Goal: Task Accomplishment & Management: Complete application form

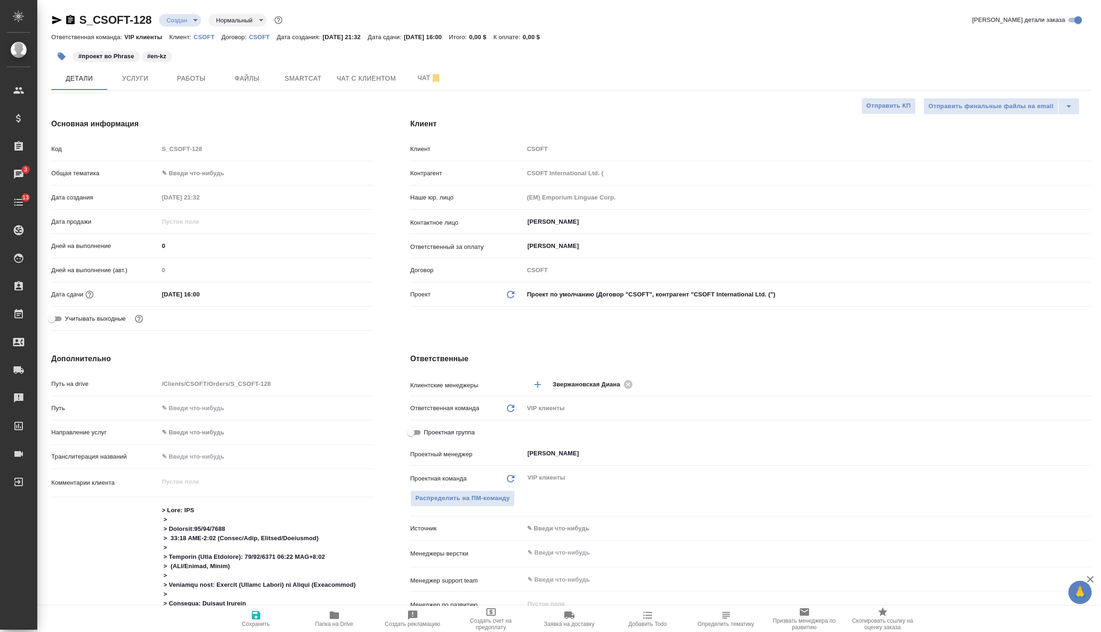
select select "RU"
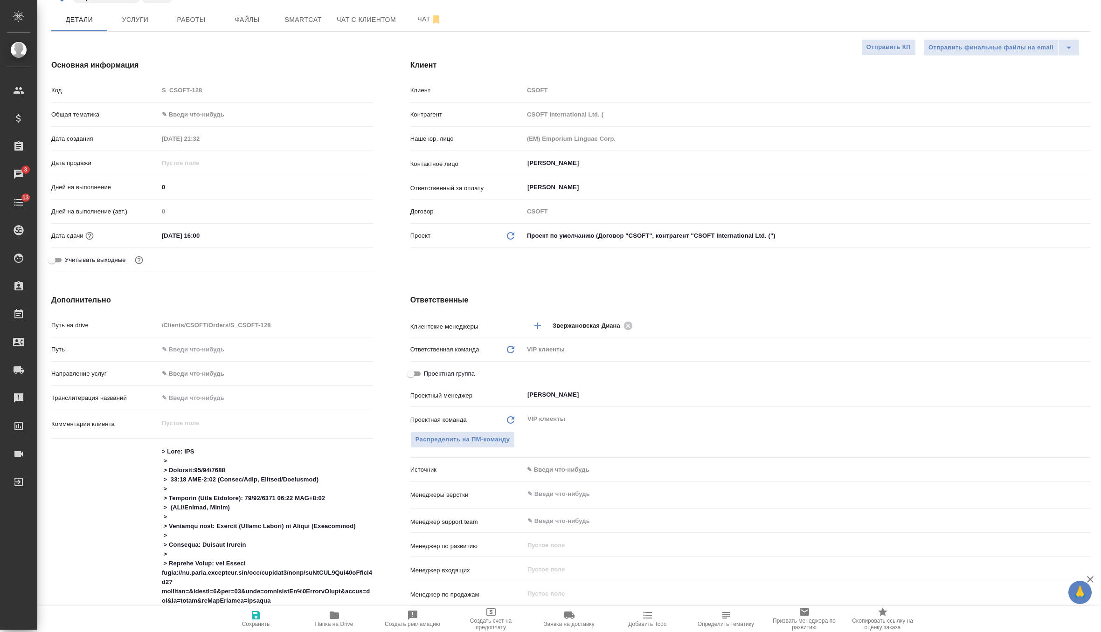
scroll to position [122, 0]
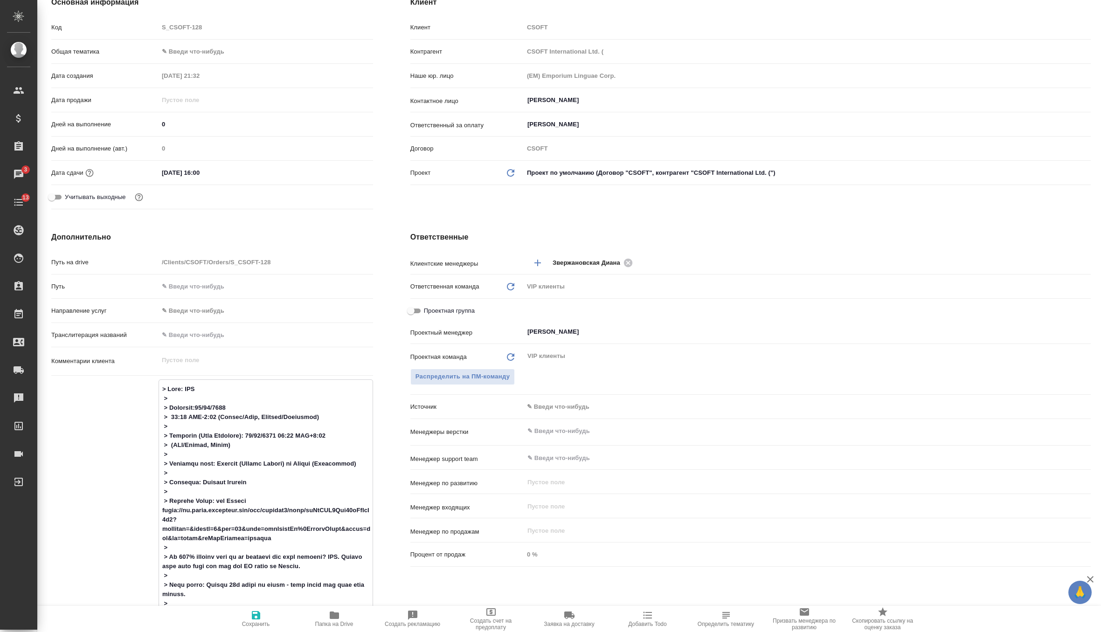
drag, startPoint x: 271, startPoint y: 538, endPoint x: 155, endPoint y: 513, distance: 118.2
click at [155, 513] on div "Комментарии для ПМ/исполнителей x" at bounding box center [212, 610] width 322 height 460
paste textarea "437735&max=50&offset=0&sort=jobInnerId%2CbeginIndex&order=asc"
type textarea "> Task: TEP > > Deadline:10/06/2025 > 10:00 GMT-3:00 (Brazil/East, America/Arge…"
click at [255, 621] on icon "button" at bounding box center [255, 615] width 11 height 11
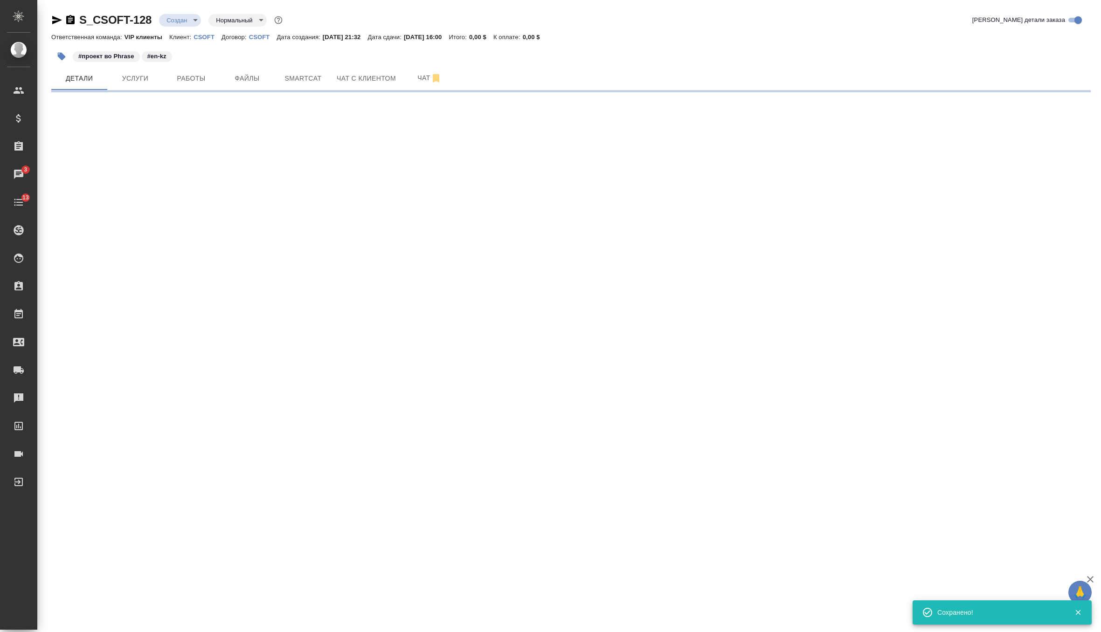
scroll to position [0, 0]
select select "RU"
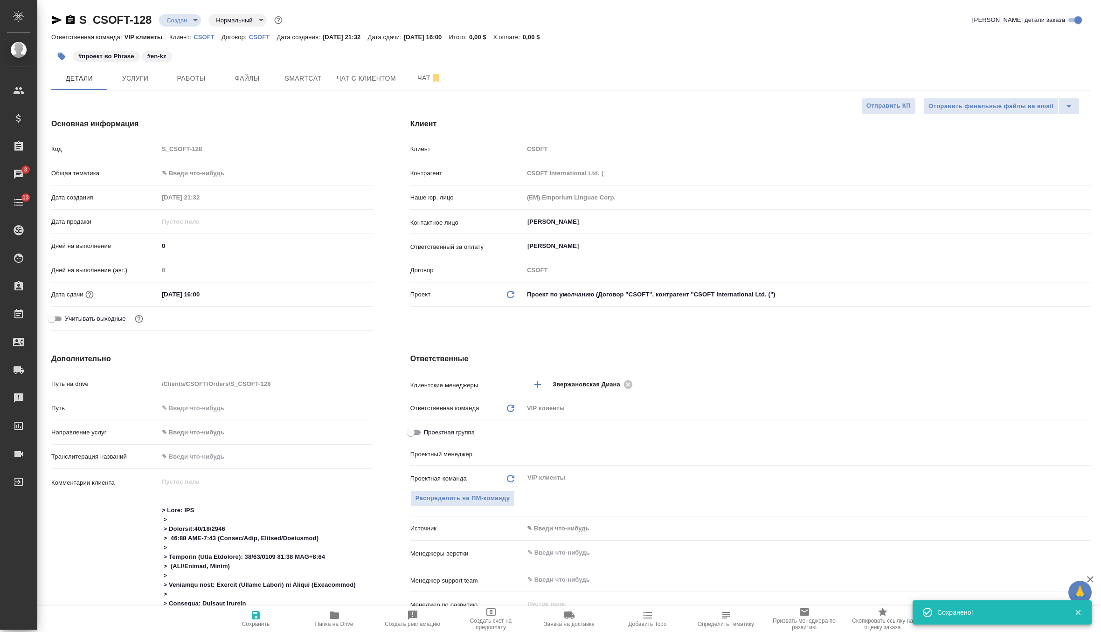
type textarea "x"
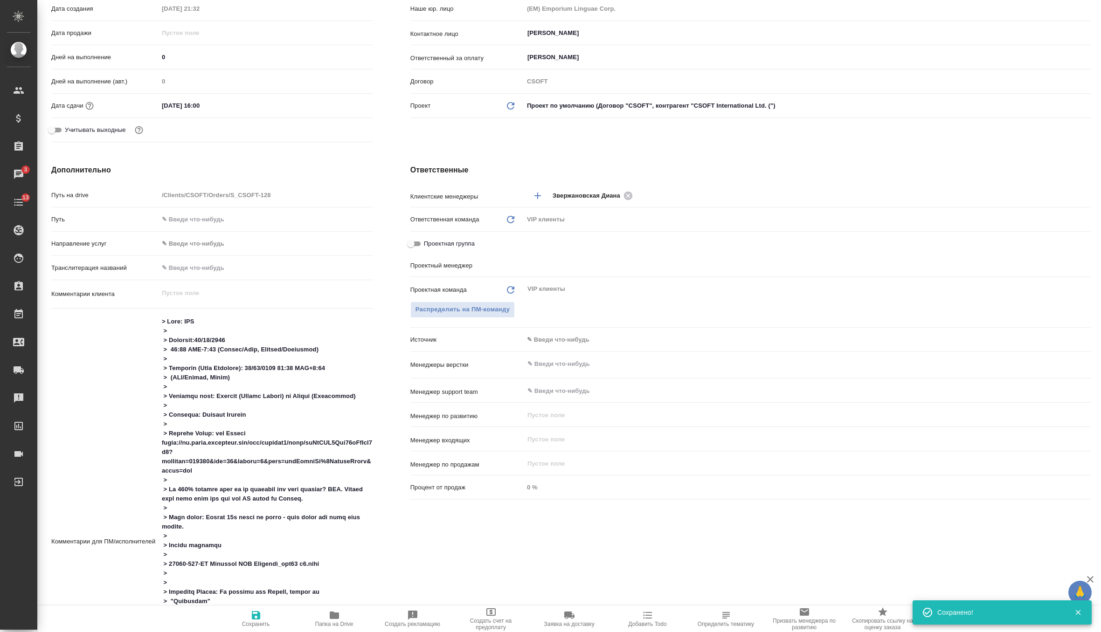
type input "Горшкова Валентина"
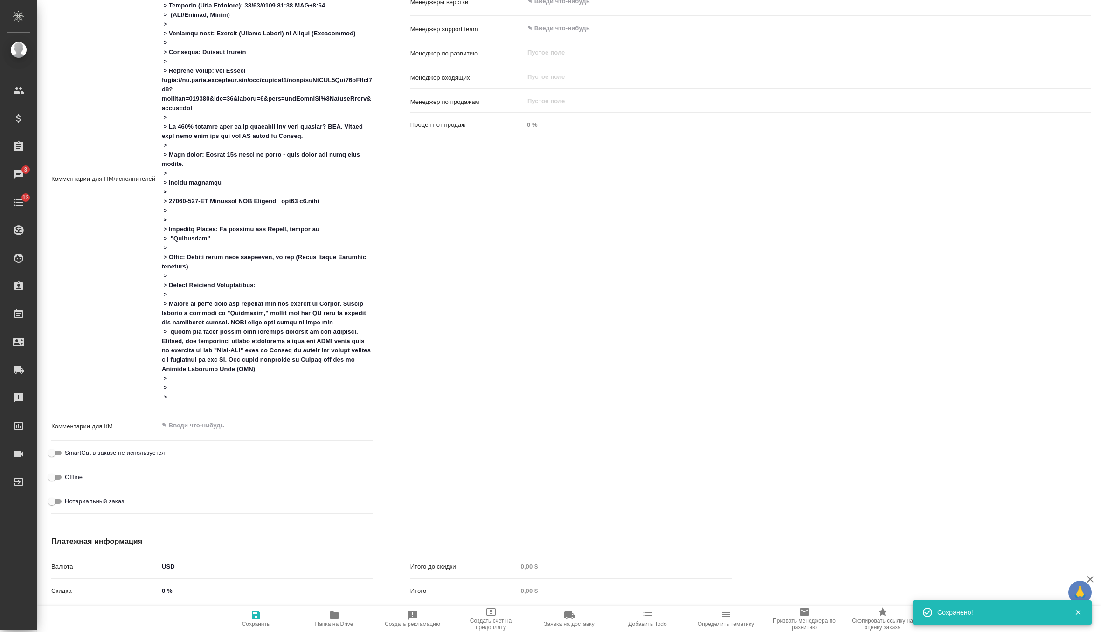
scroll to position [646, 0]
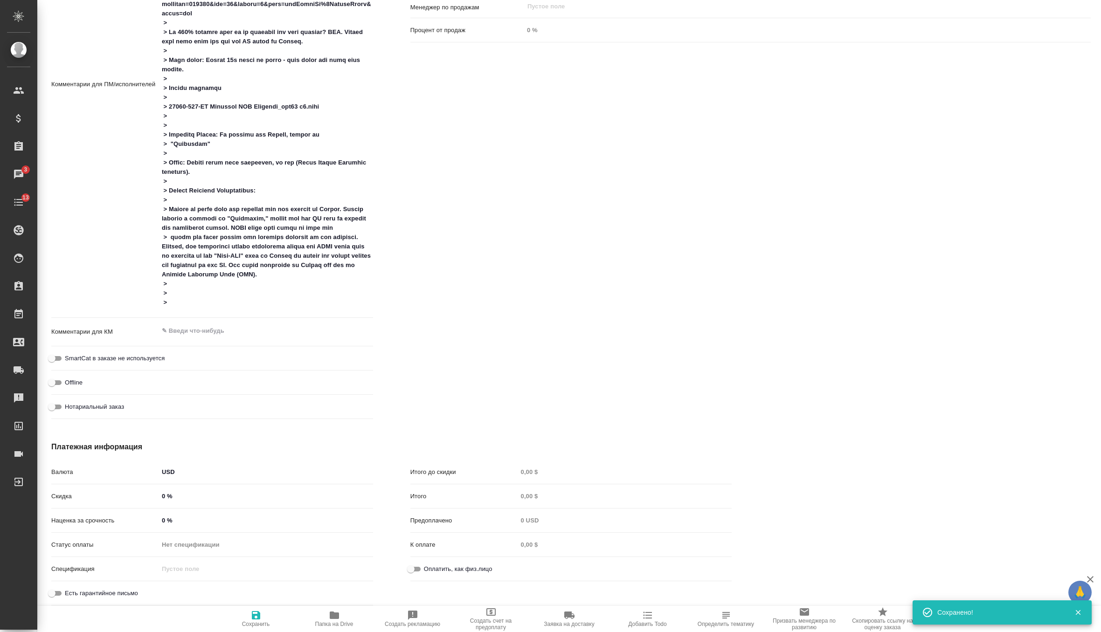
click at [222, 318] on hr at bounding box center [212, 318] width 322 height 0
type textarea "x"
click at [222, 327] on textarea at bounding box center [266, 331] width 214 height 16
paste textarea "https://us.cloud.memsource.com/web/project2/show/isPtIXJ3Bna01kKtToC3h3?workflo…"
type textarea "x"
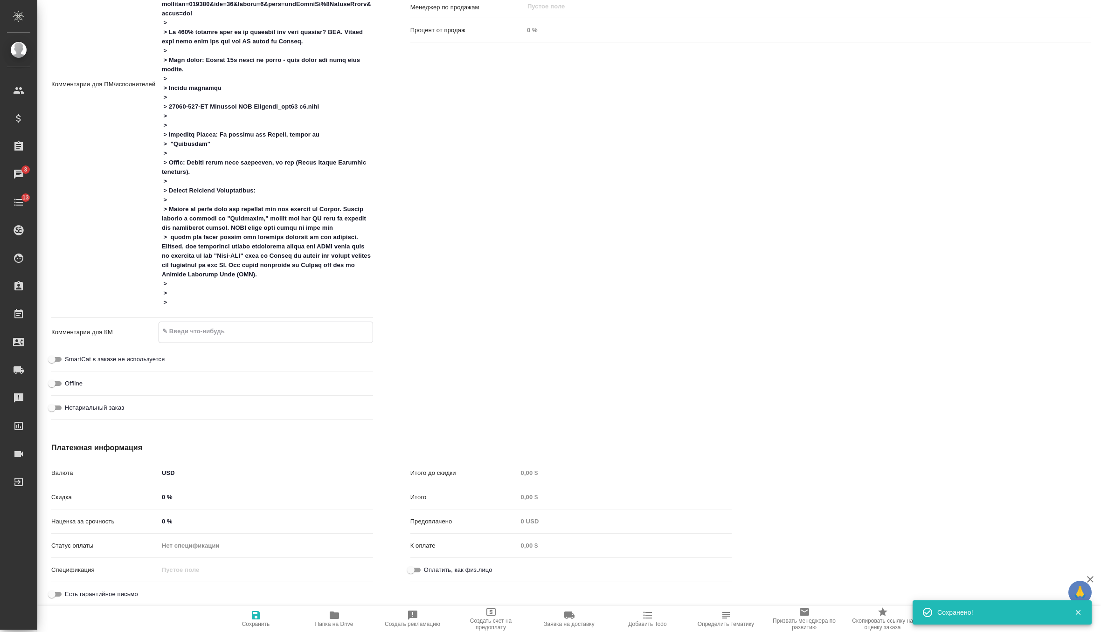
type textarea "x"
type textarea "https://us.cloud.memsource.com/web/project2/show/isPtIXJ3Bna01kKtToC3h3?workflo…"
type textarea "x"
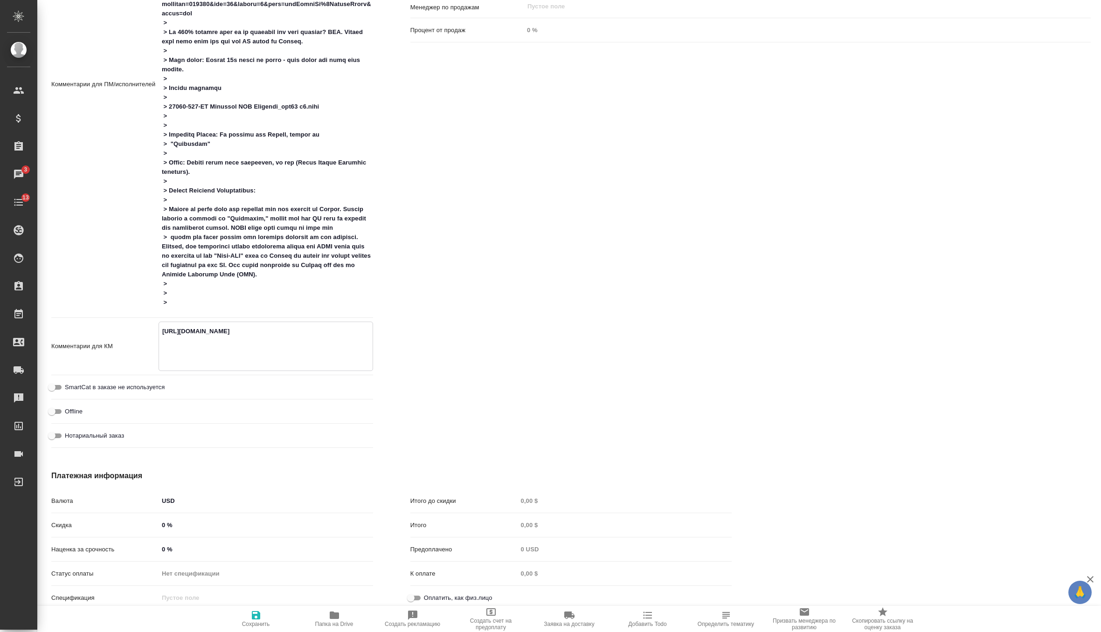
type textarea "https://us.cloud.memsource.com/web/project2/show/isPtIXJ3Bna01kKtToC3h3?workflo…"
type textarea "x"
click at [260, 614] on icon "button" at bounding box center [256, 615] width 8 height 8
type textarea "x"
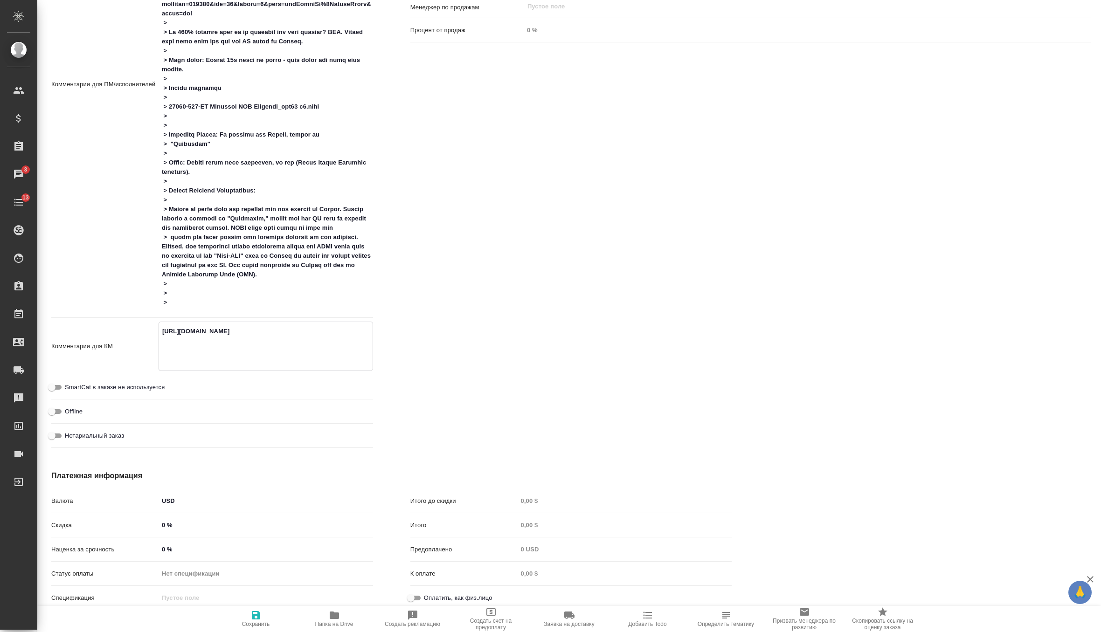
type textarea "x"
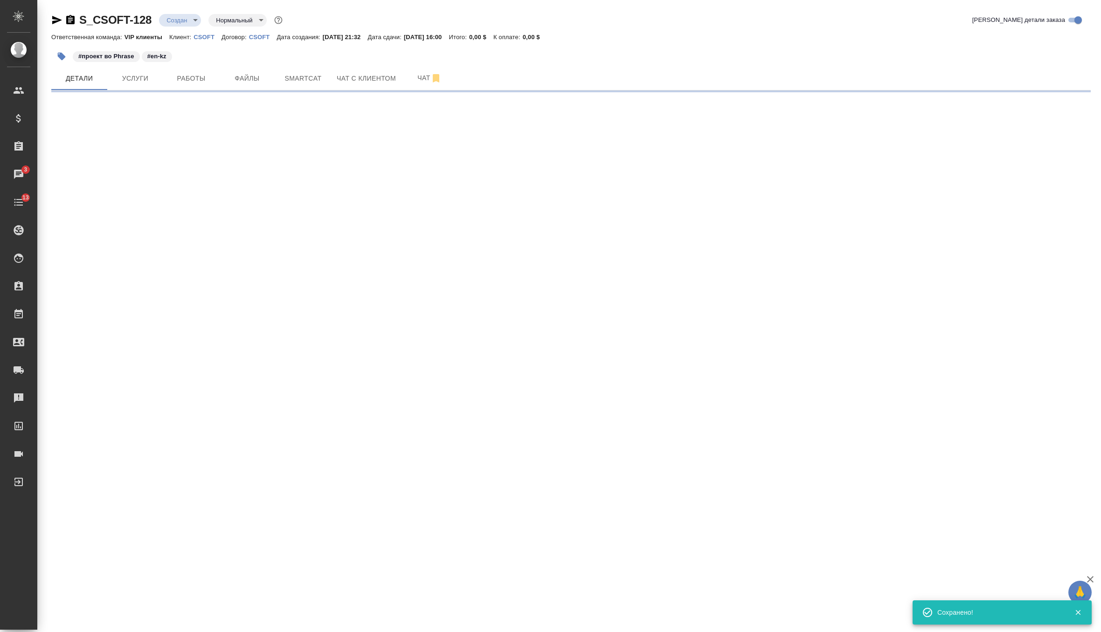
scroll to position [0, 0]
select select "RU"
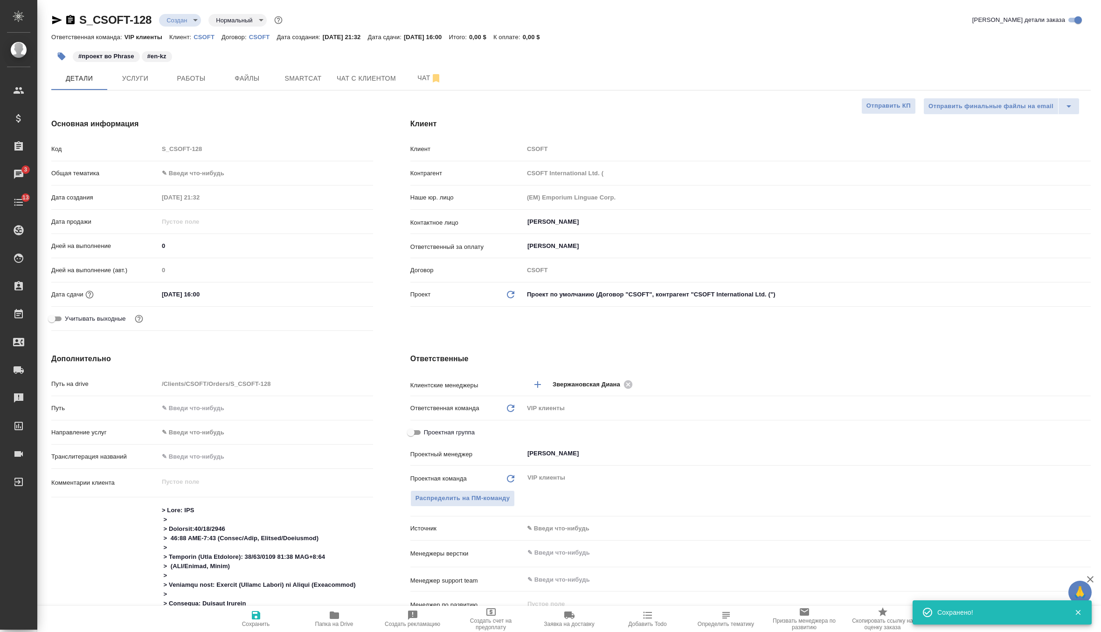
type textarea "x"
click at [125, 77] on span "Услуги" at bounding box center [135, 79] width 45 height 12
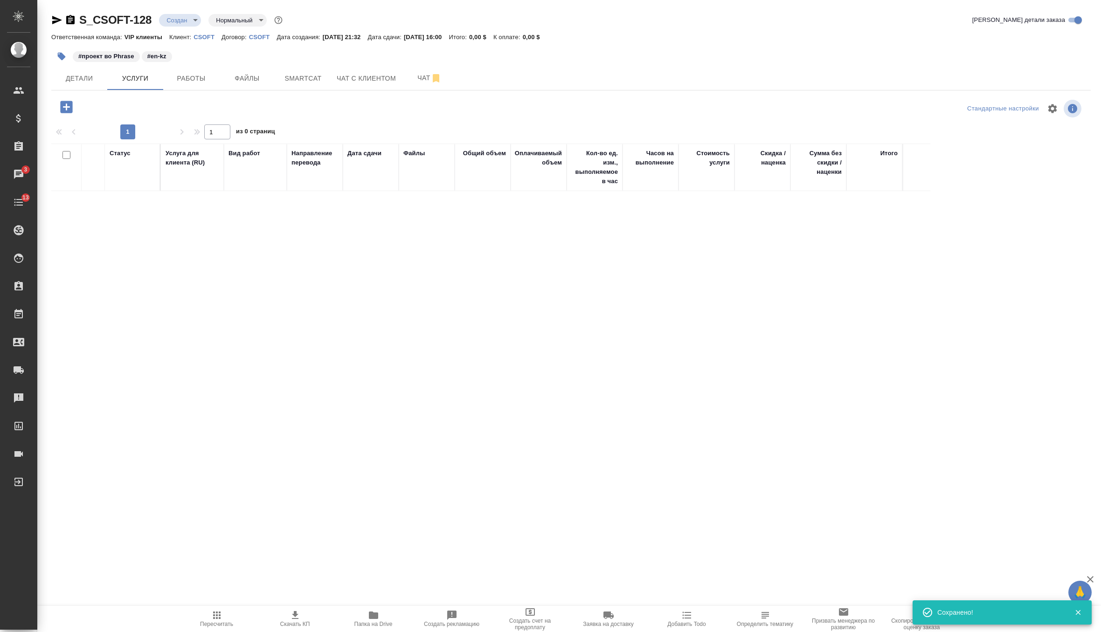
click at [66, 103] on icon "button" at bounding box center [66, 107] width 12 height 12
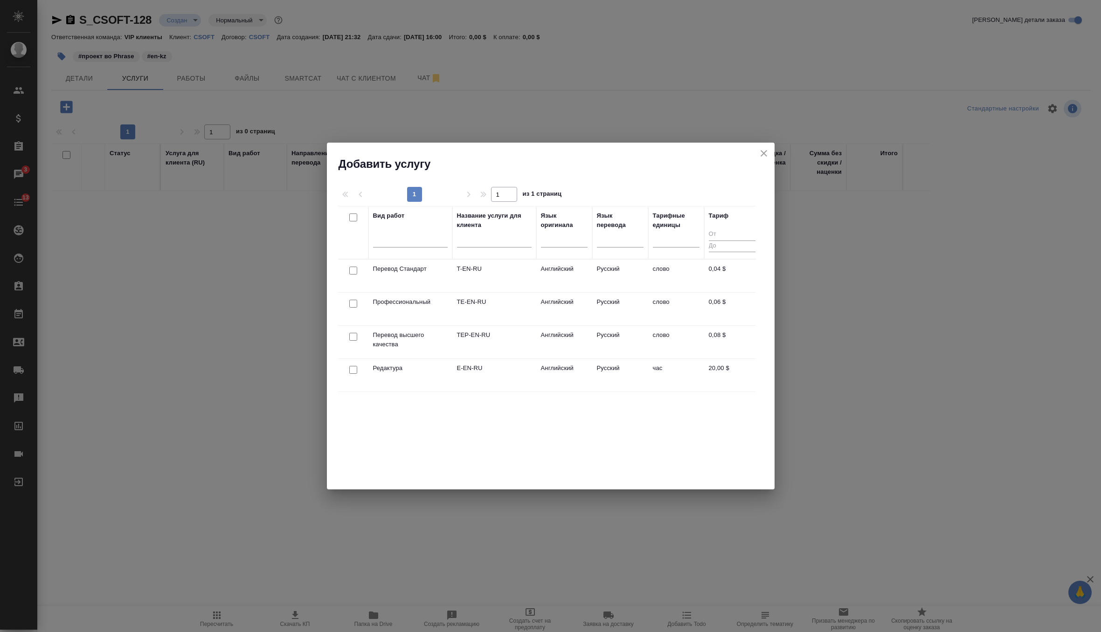
click at [352, 336] on input "checkbox" at bounding box center [353, 337] width 8 height 8
checkbox input "true"
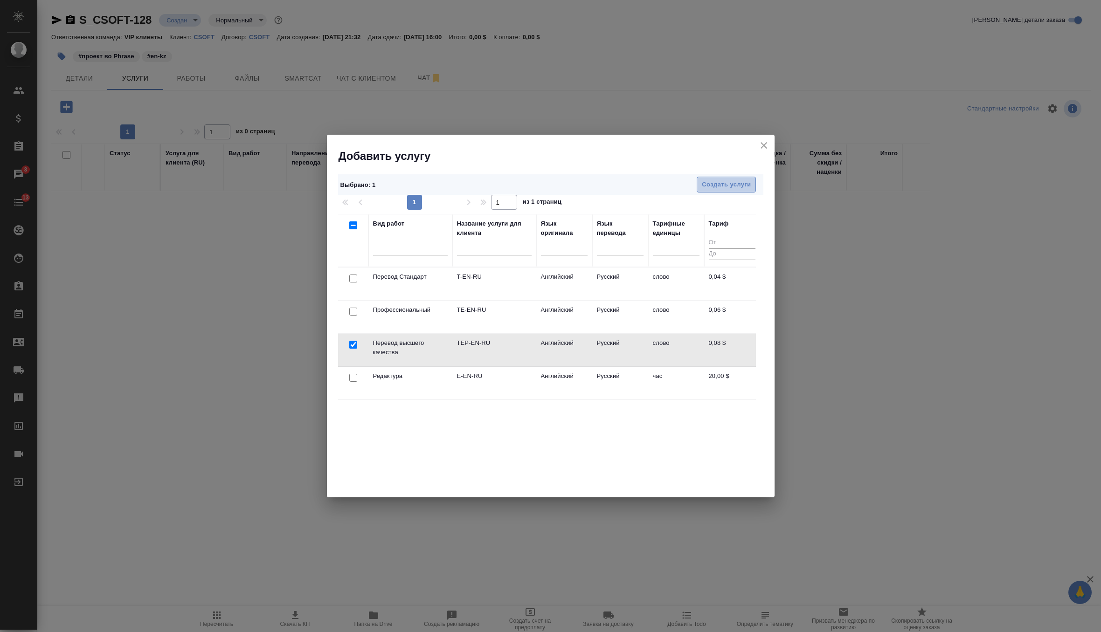
click at [699, 192] on button "Создать услуги" at bounding box center [726, 185] width 59 height 16
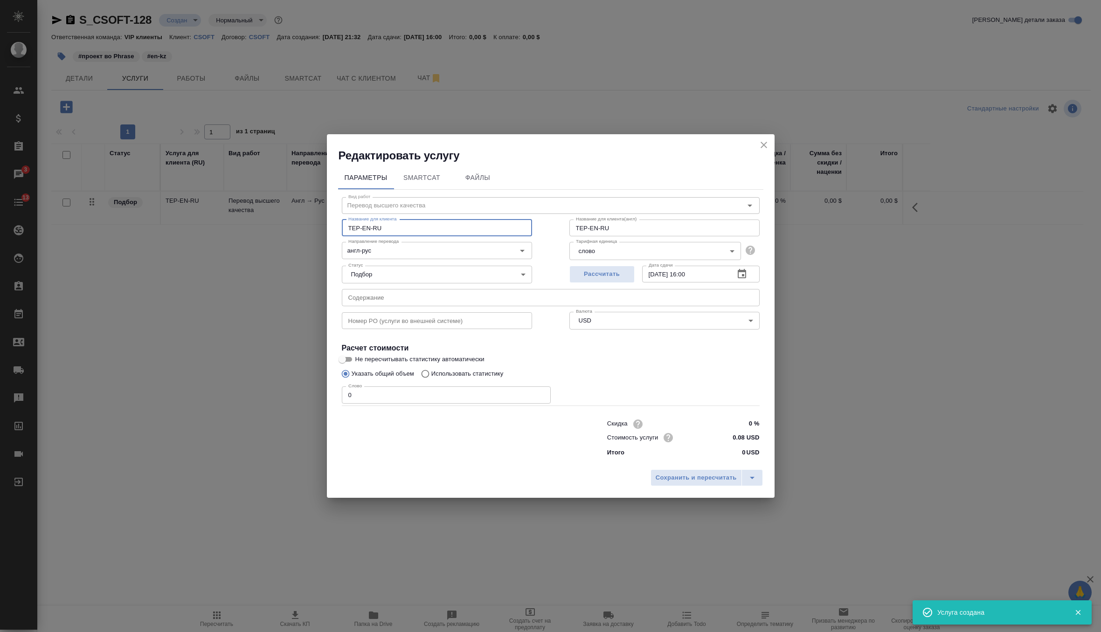
click at [401, 224] on input "TEP-EN-RU" at bounding box center [437, 228] width 190 height 17
click at [407, 233] on input "TEP-EN-RU" at bounding box center [437, 228] width 190 height 17
type input "TEP-EN-KZ"
click at [401, 256] on input "англ-рус" at bounding box center [421, 250] width 153 height 11
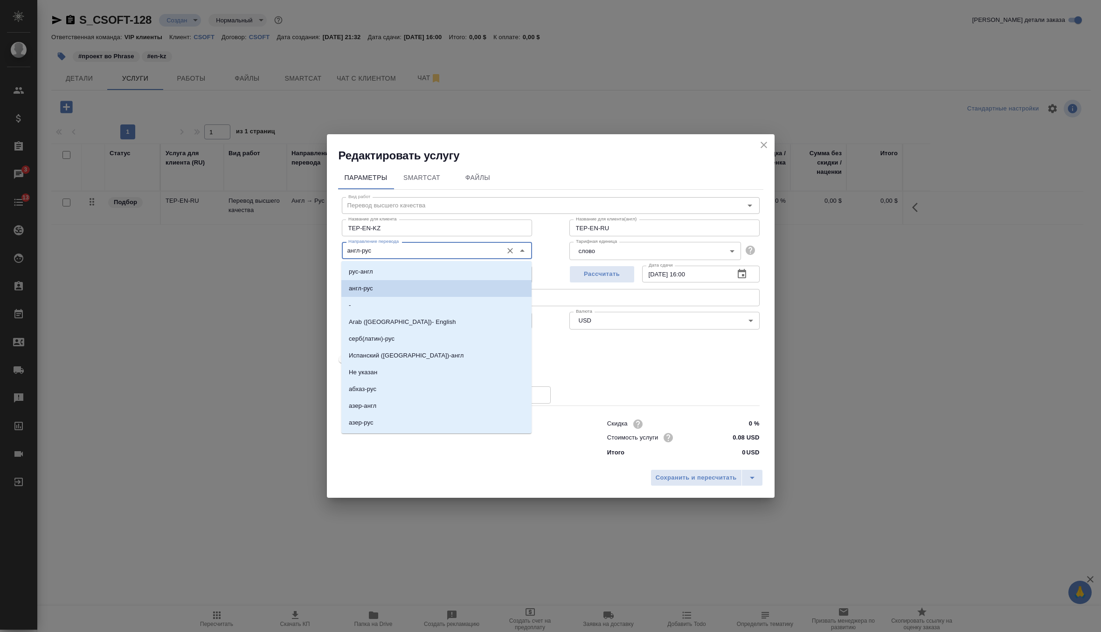
click at [401, 256] on input "англ-рус" at bounding box center [421, 250] width 153 height 11
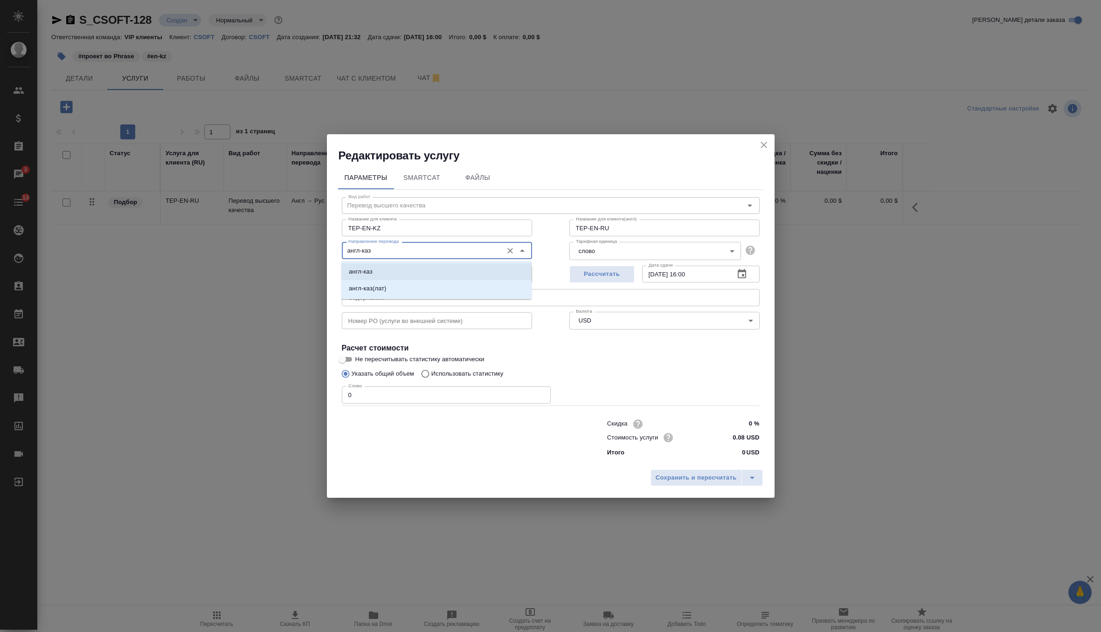
click at [413, 277] on li "англ-каз" at bounding box center [436, 271] width 190 height 17
type input "англ-каз"
click at [673, 478] on span "Сохранить и пересчитать" at bounding box center [696, 478] width 81 height 11
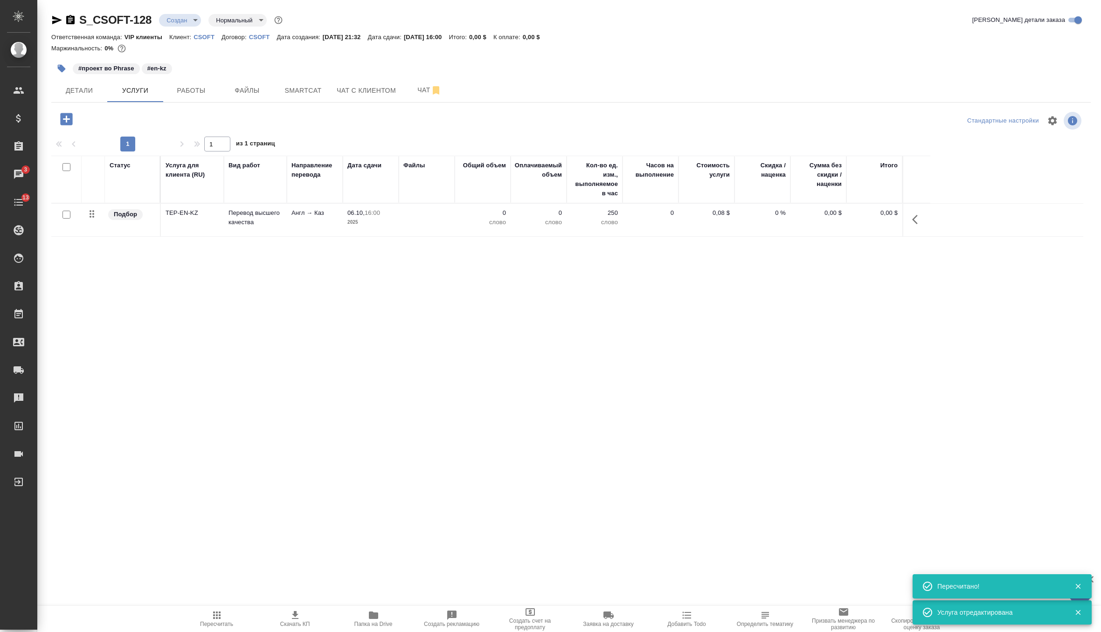
click at [192, 21] on body "🙏 .cls-1 fill:#fff; AWATERA Zverzhanovskaya Diana Клиенты Спецификации Заказы 3…" at bounding box center [550, 316] width 1101 height 632
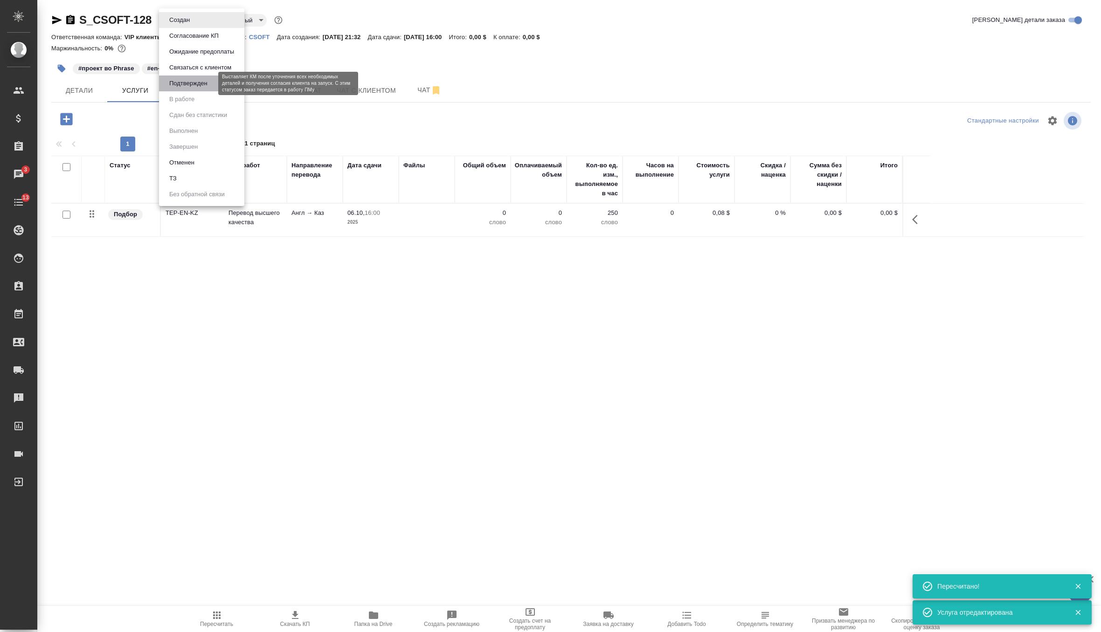
click at [201, 81] on button "Подтвержден" at bounding box center [188, 83] width 44 height 10
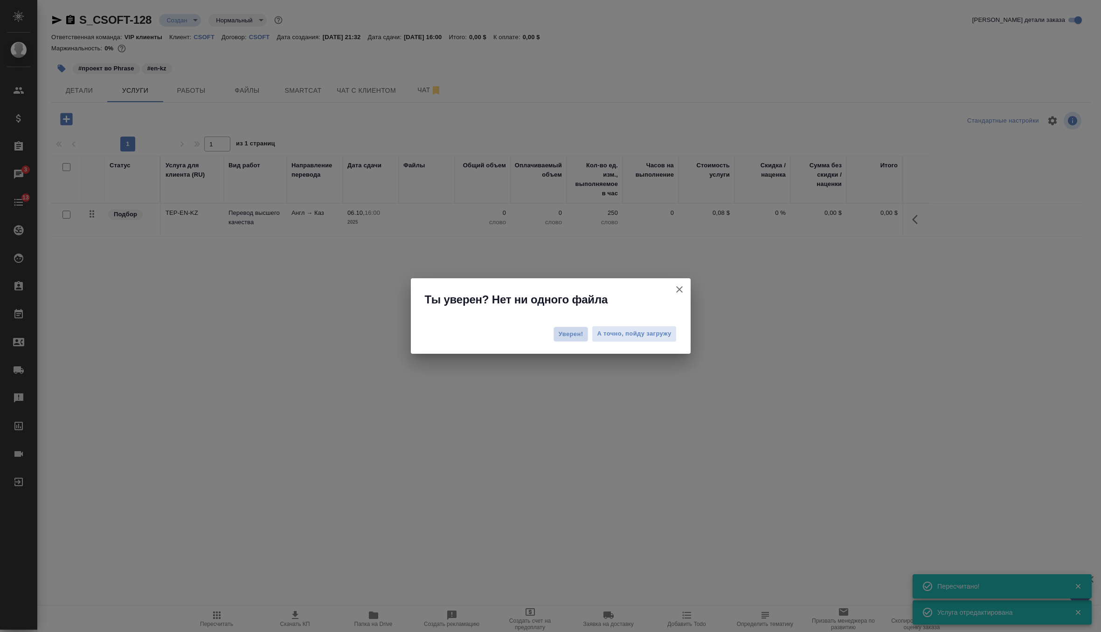
click at [576, 332] on span "Уверен!" at bounding box center [571, 334] width 25 height 9
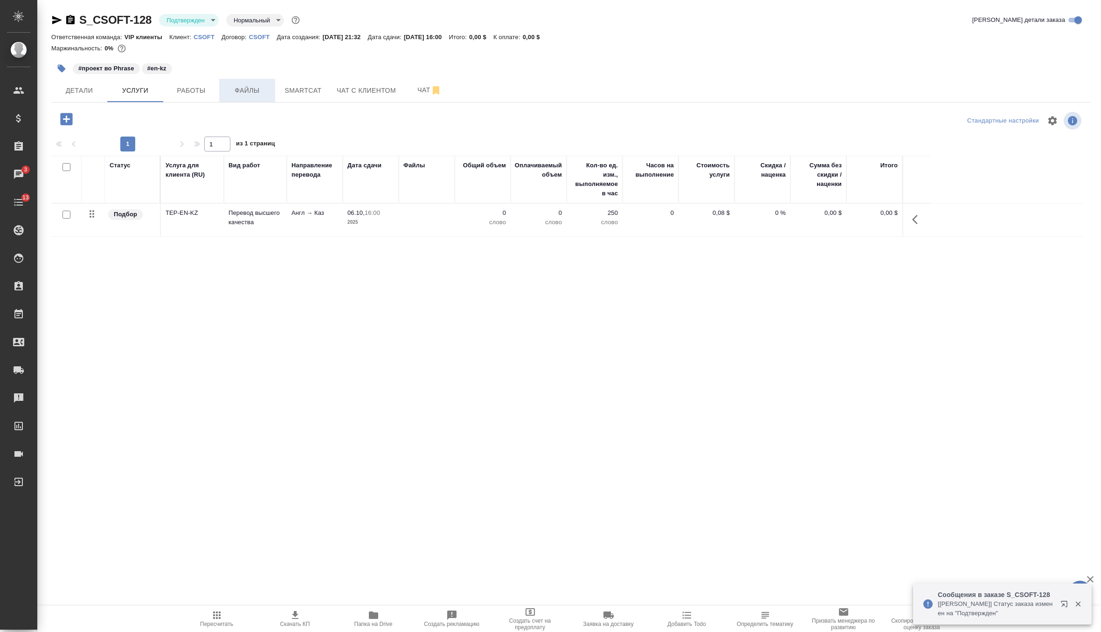
click at [253, 82] on button "Файлы" at bounding box center [247, 90] width 56 height 23
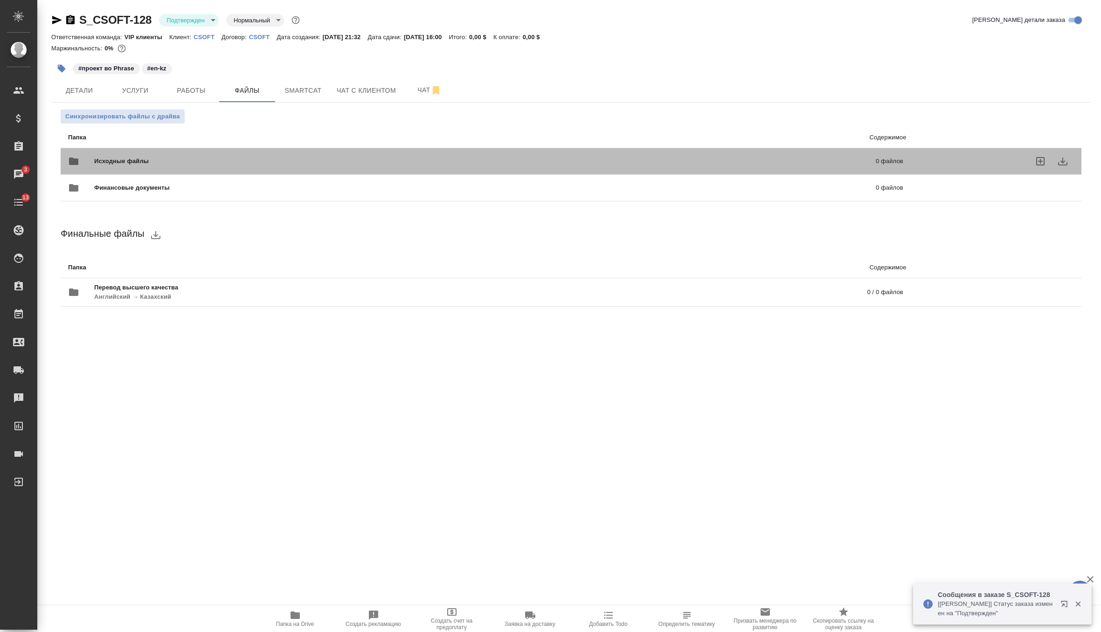
click at [156, 155] on div "Исходные файлы 0 файлов" at bounding box center [485, 161] width 835 height 22
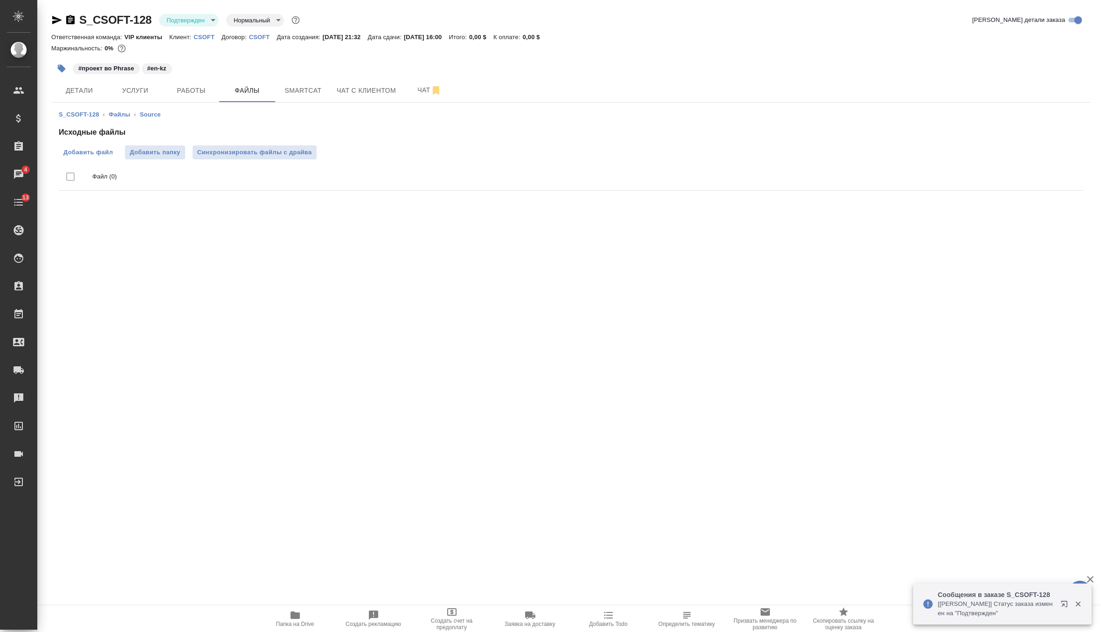
click at [104, 152] on span "Добавить файл" at bounding box center [87, 152] width 49 height 9
click at [0, 0] on input "Добавить файл" at bounding box center [0, 0] width 0 height 0
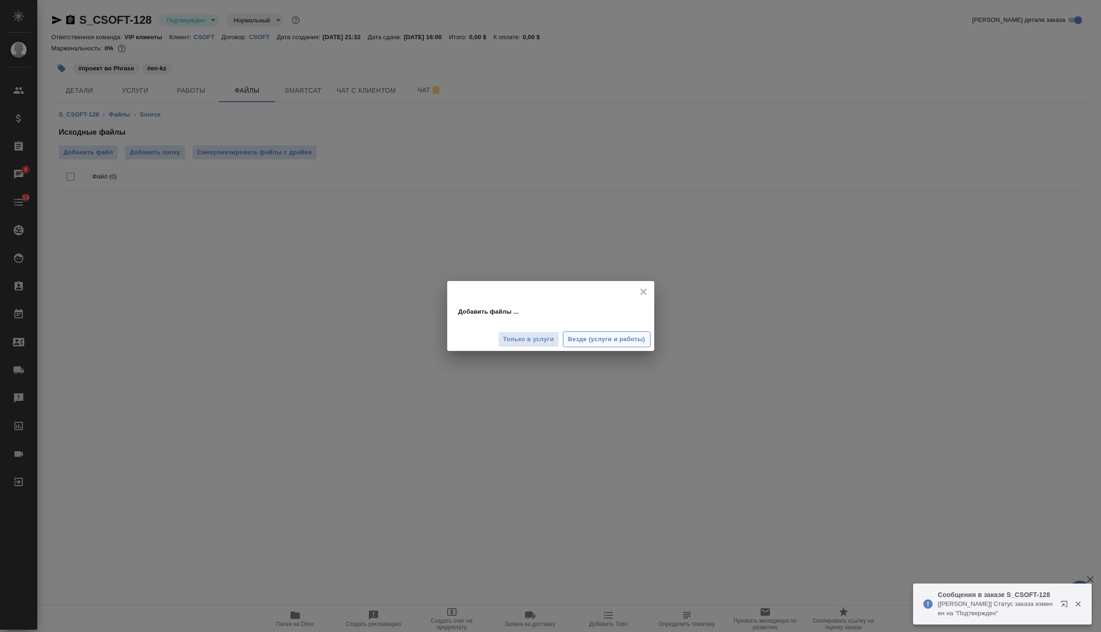
click at [600, 335] on span "Везде (услуги и работы)" at bounding box center [606, 339] width 77 height 11
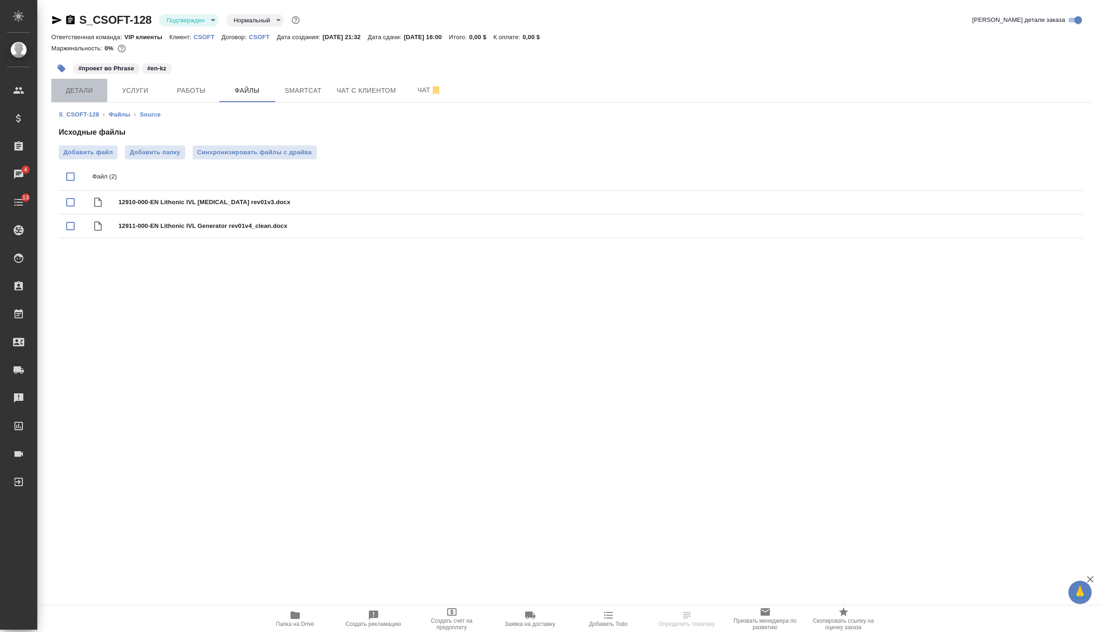
click at [81, 83] on button "Детали" at bounding box center [79, 90] width 56 height 23
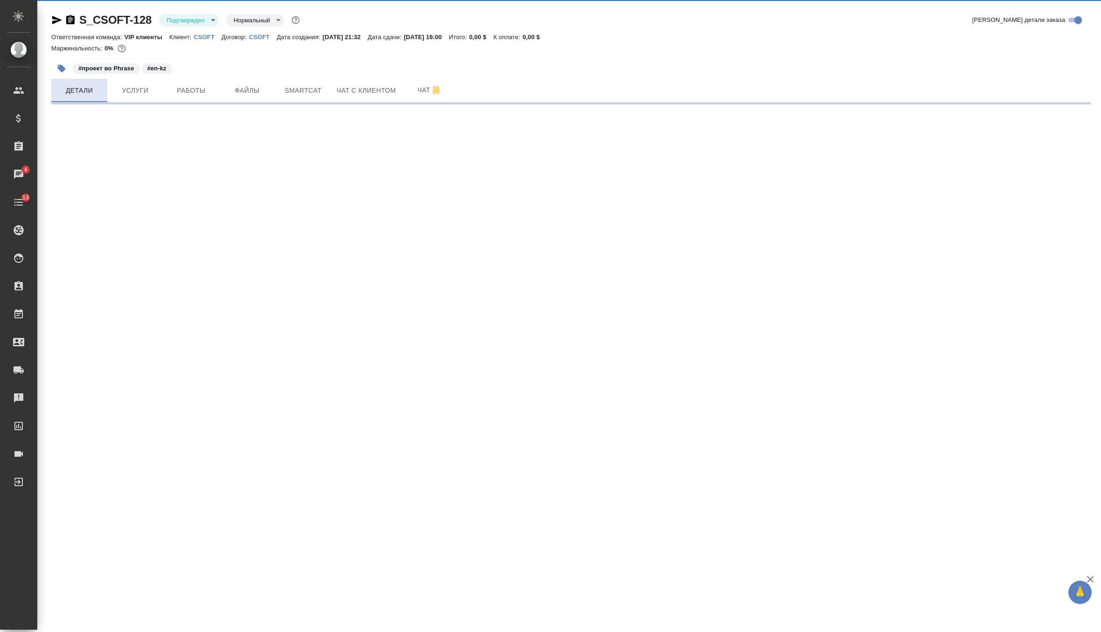
select select "RU"
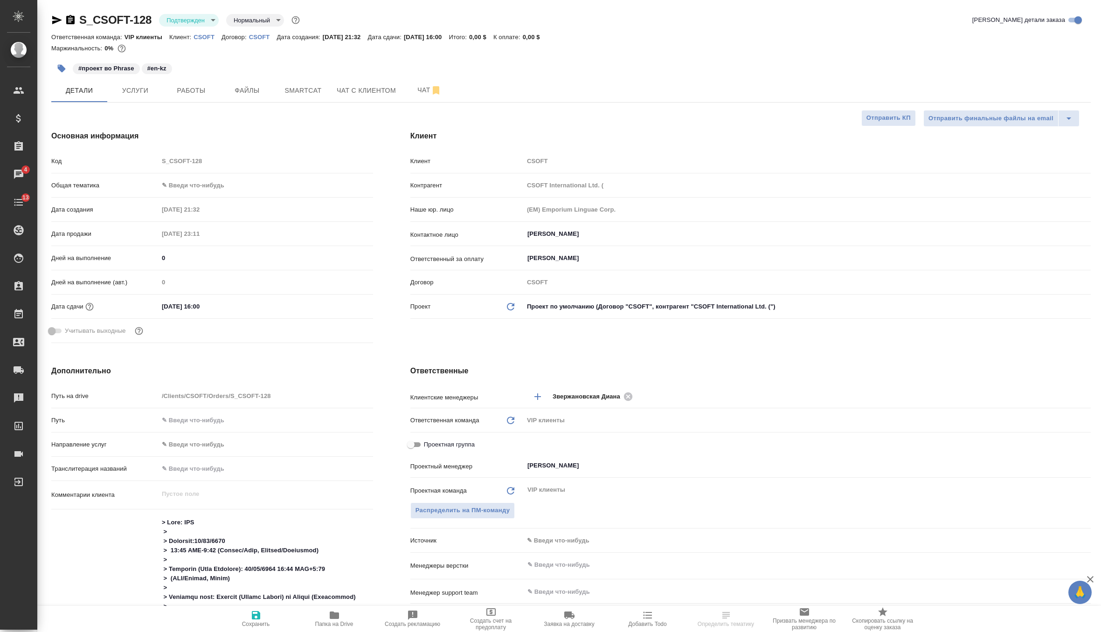
type textarea "x"
click at [54, 19] on icon "button" at bounding box center [56, 19] width 11 height 11
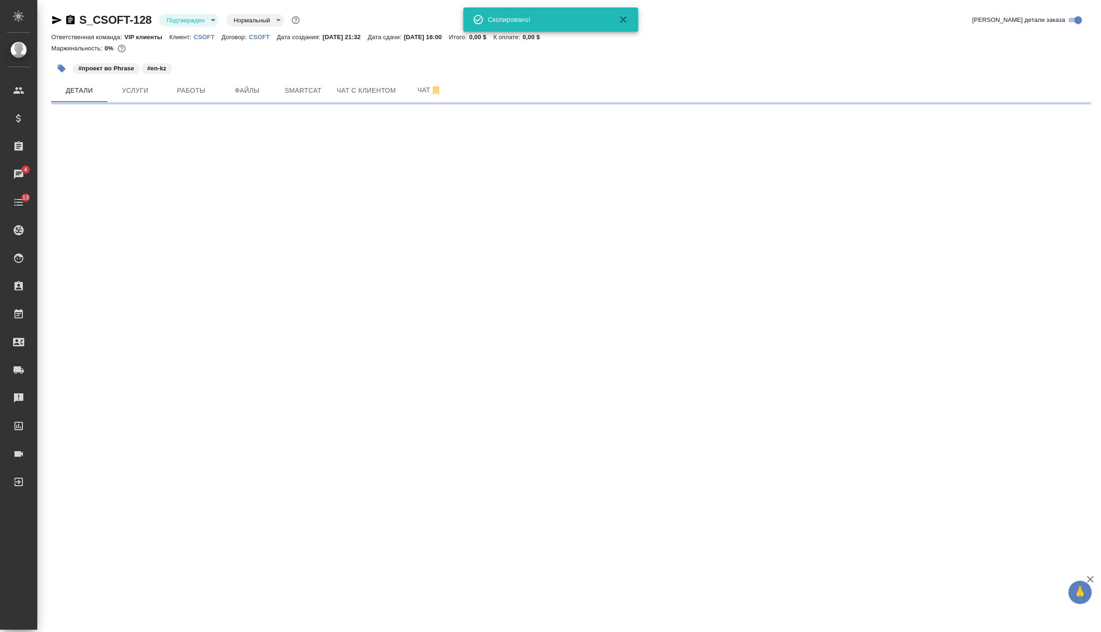
select select "RU"
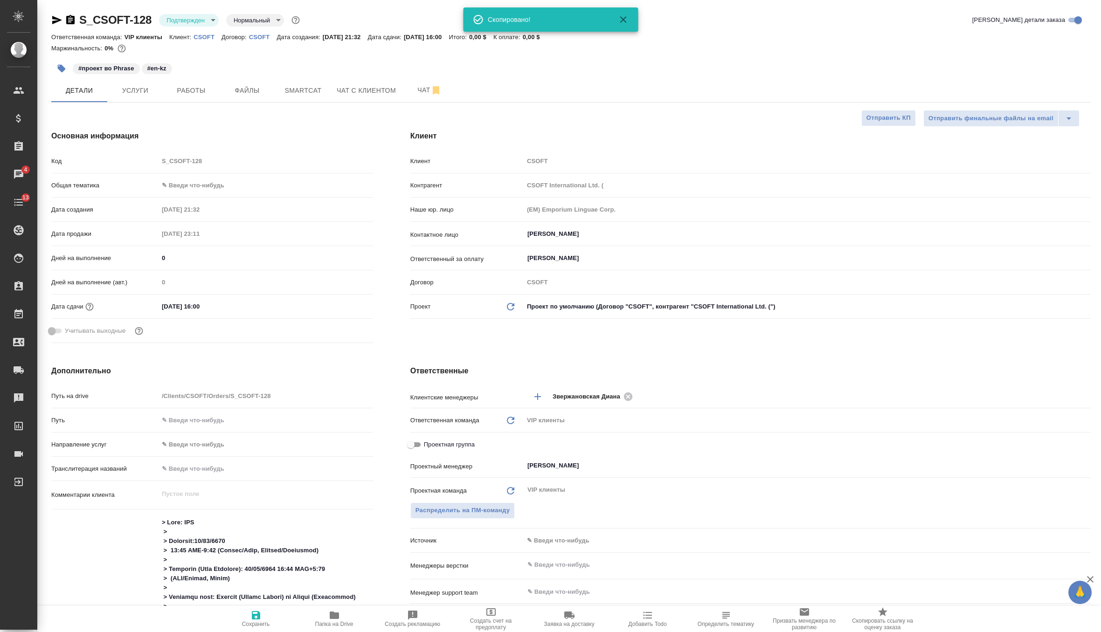
type textarea "x"
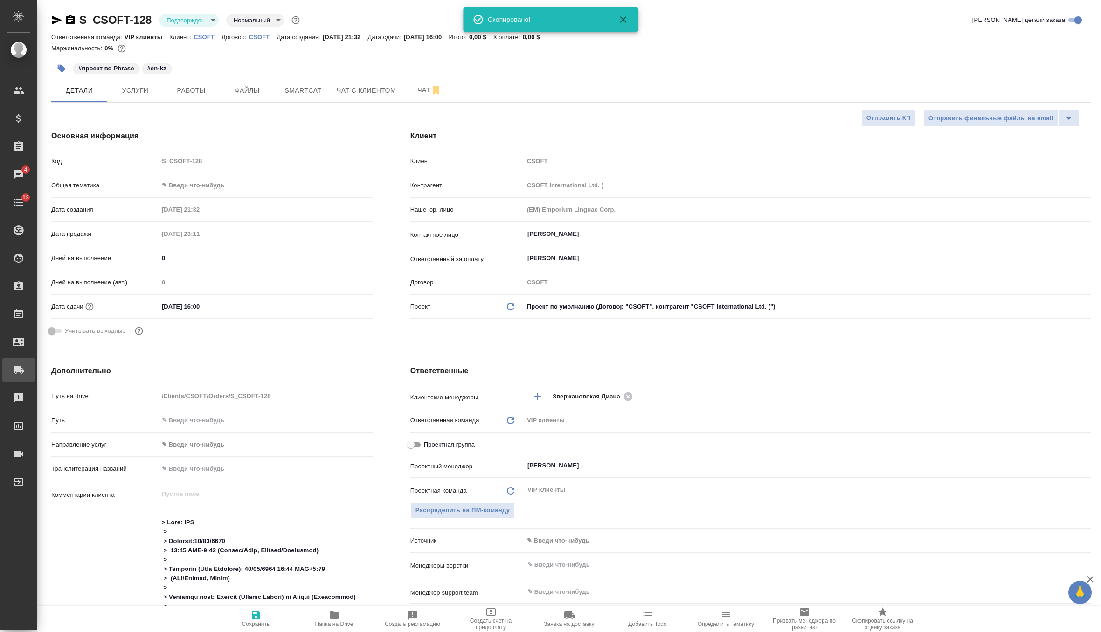
type textarea "x"
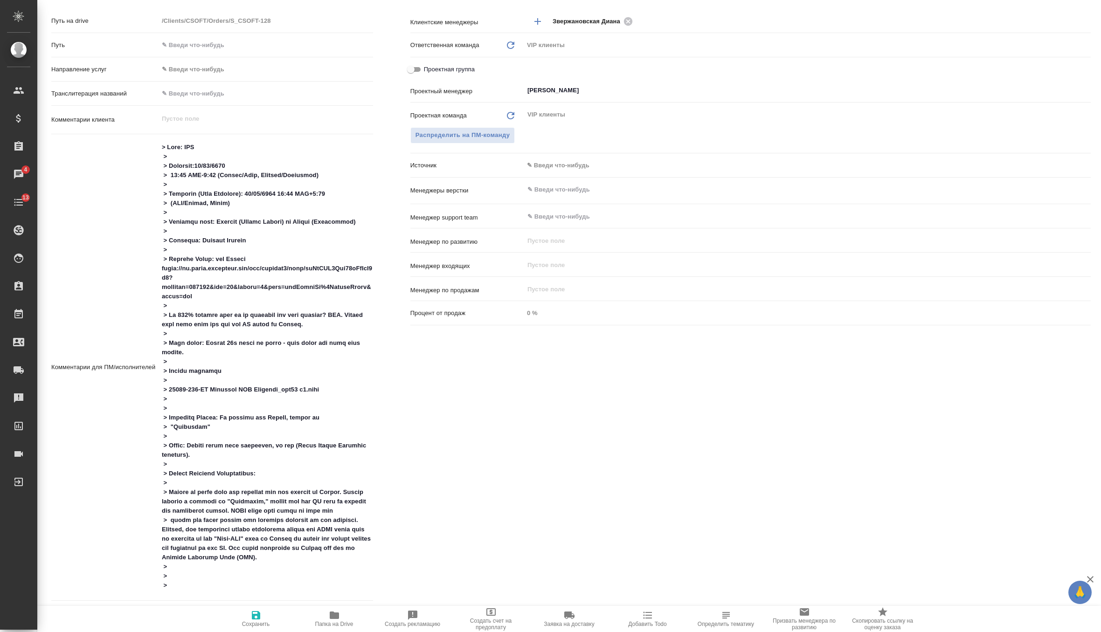
scroll to position [387, 0]
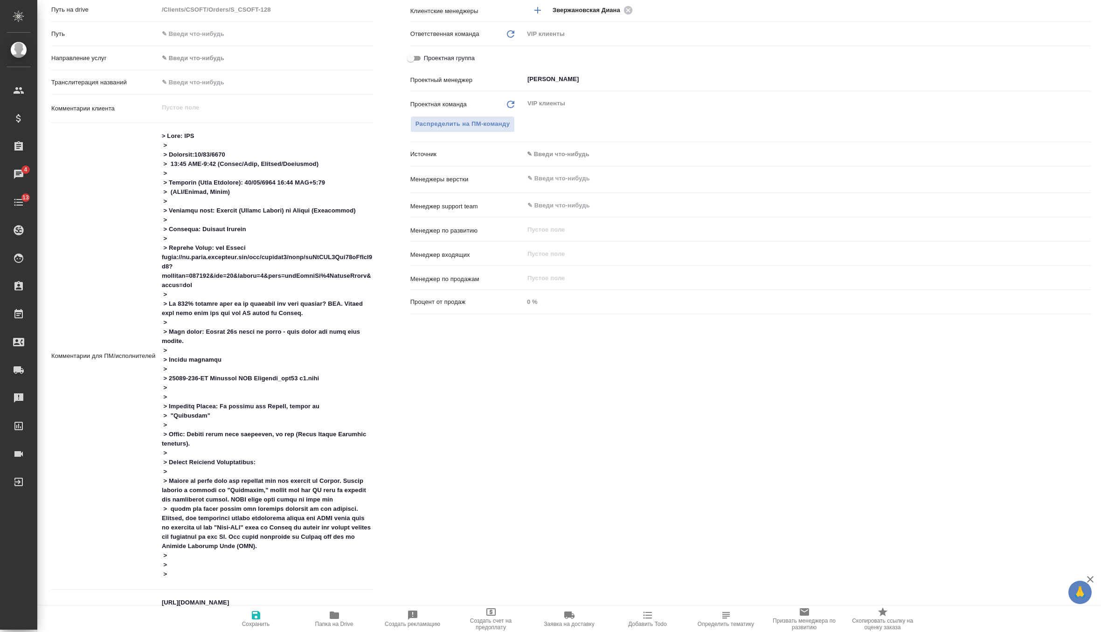
type textarea "x"
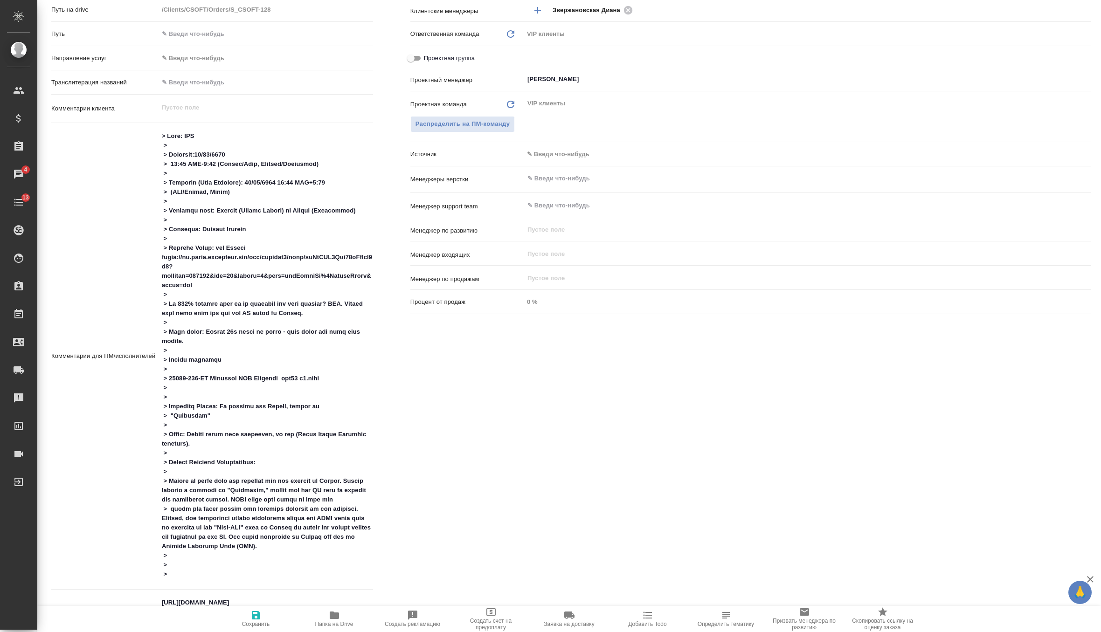
type textarea "x"
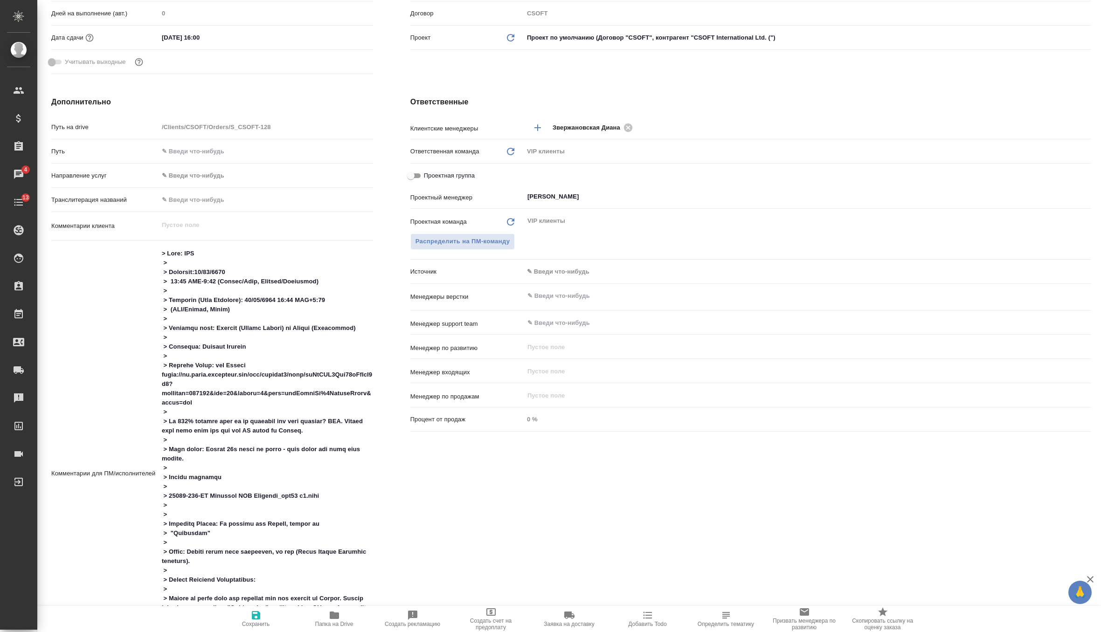
scroll to position [267, 0]
type textarea "x"
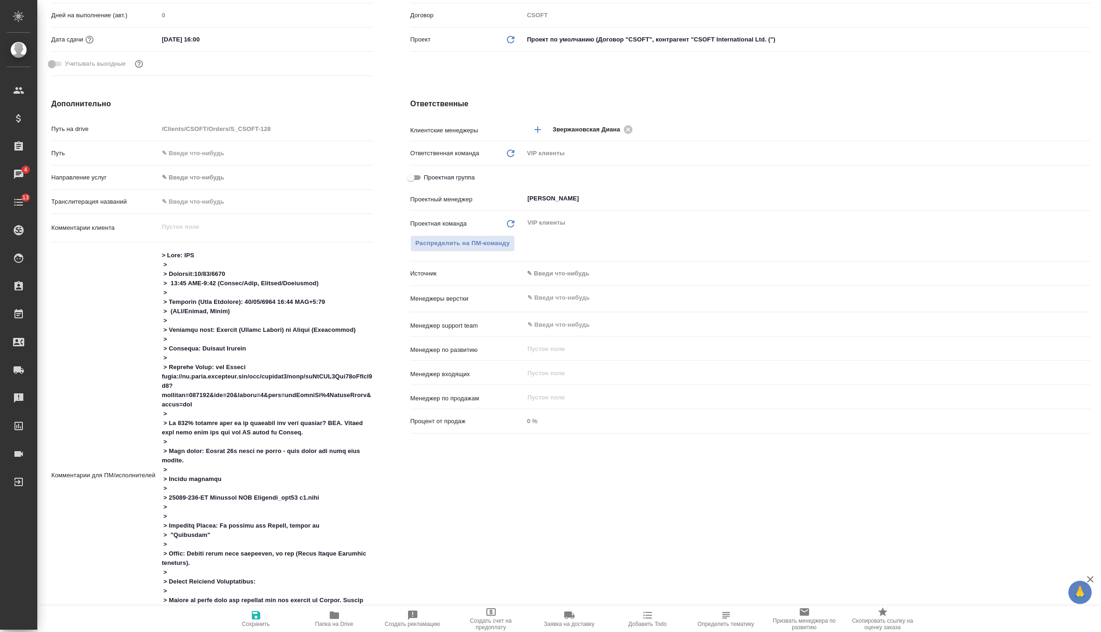
type textarea "x"
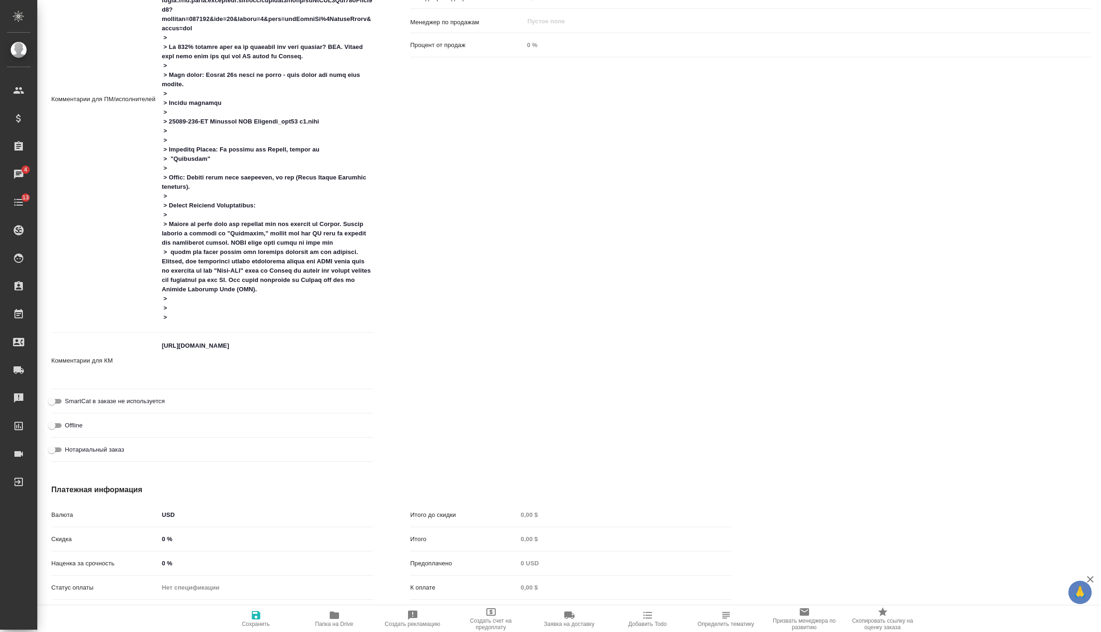
scroll to position [644, 0]
type textarea "x"
click at [196, 373] on textarea "https://us.cloud.memsource.com/web/project2/show/isPtIXJ3Bna01kKtToC3h3?workflo…" at bounding box center [266, 360] width 214 height 44
type textarea "https://us.cloud.memsource.com/web/project2/show/isPtIXJ3Bna01kKtToC3h3?workflo…"
type textarea "x"
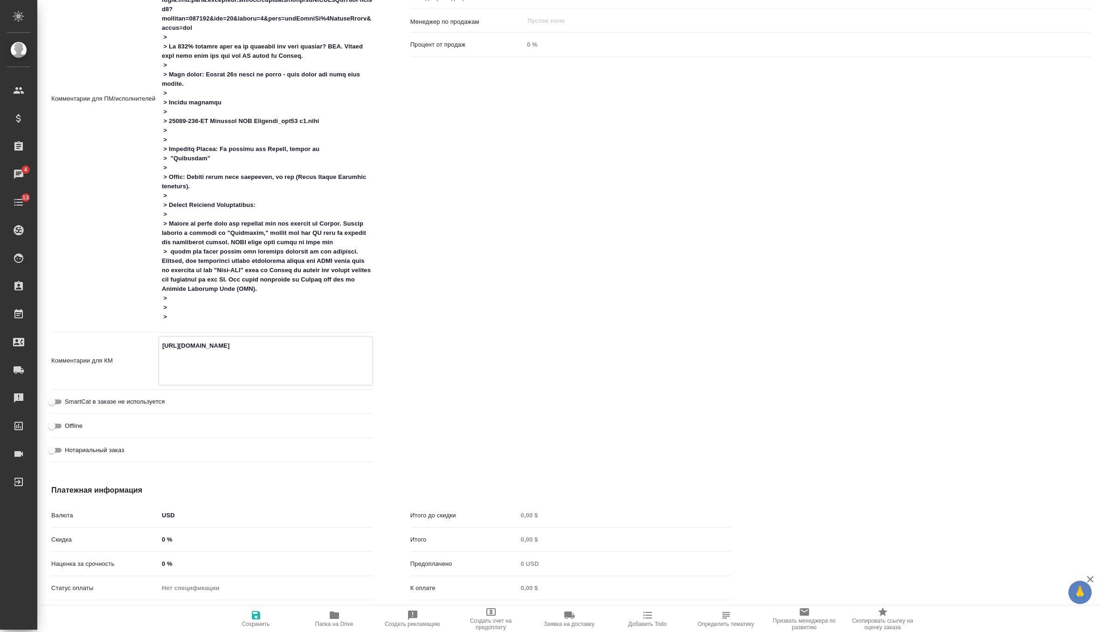
type textarea "x"
type textarea "https://us.cloud.memsource.com/web/project2/show/isPtIXJ3Bna01kKtToC3h3?workflo…"
type textarea "x"
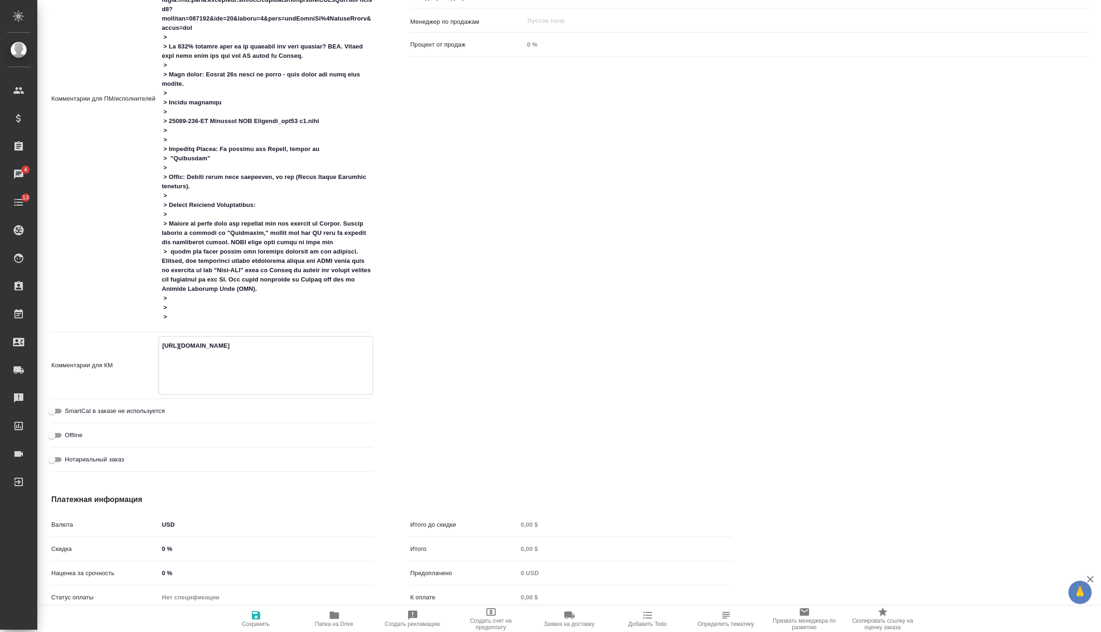
type textarea "x"
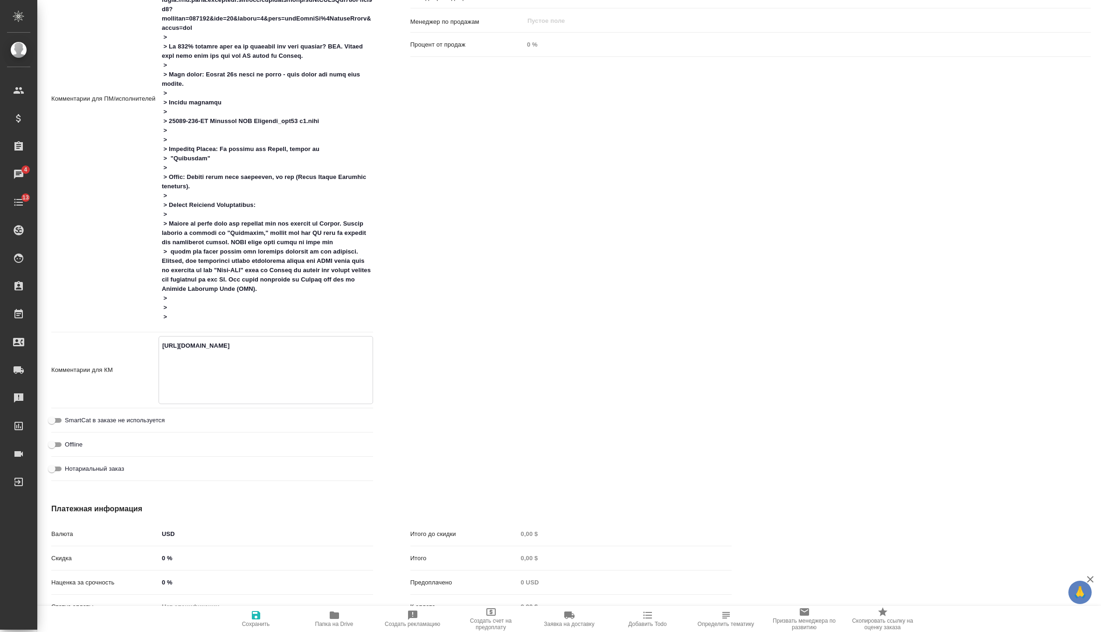
type textarea "https://us.cloud.memsource.com/web/project2/show/isPtIXJ3Bna01kKtToC3h3?workflo…"
type textarea "x"
type textarea "https://us.cloud.memsource.com/web/project2/show/isPtIXJ3Bna01kKtToC3h3?workflo…"
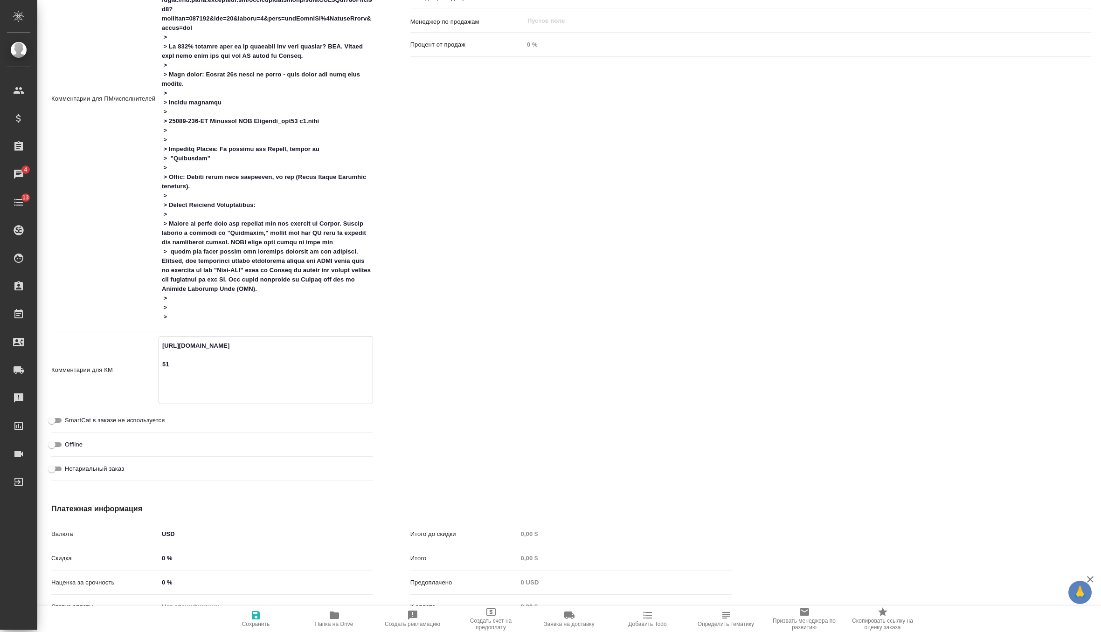
type textarea "x"
type textarea "https://us.cloud.memsource.com/web/project2/show/isPtIXJ3Bna01kKtToC3h3?workflo…"
type textarea "x"
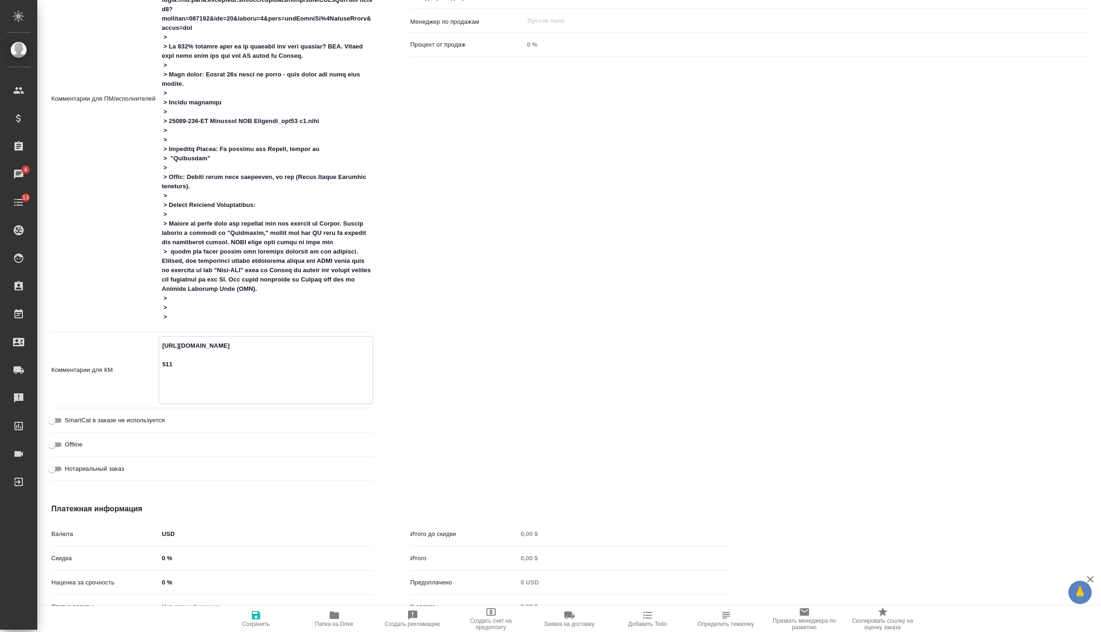
type textarea "x"
type textarea "https://us.cloud.memsource.com/web/project2/show/isPtIXJ3Bna01kKtToC3h3?workflo…"
type textarea "x"
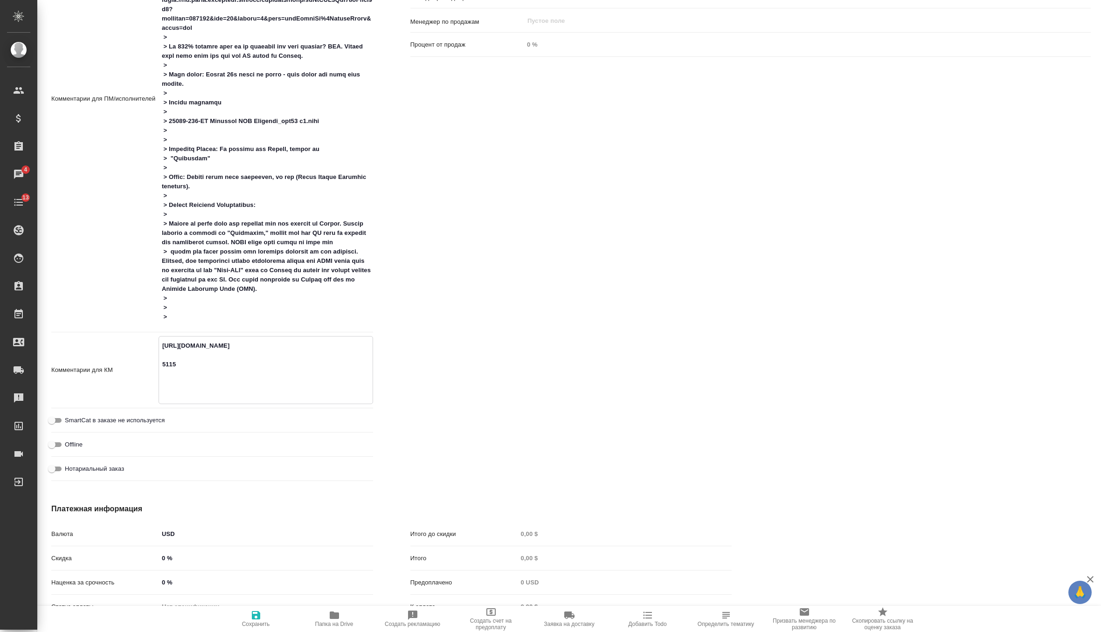
type textarea "x"
type textarea "https://us.cloud.memsource.com/web/project2/show/isPtIXJ3Bna01kKtToC3h3?workflo…"
type textarea "x"
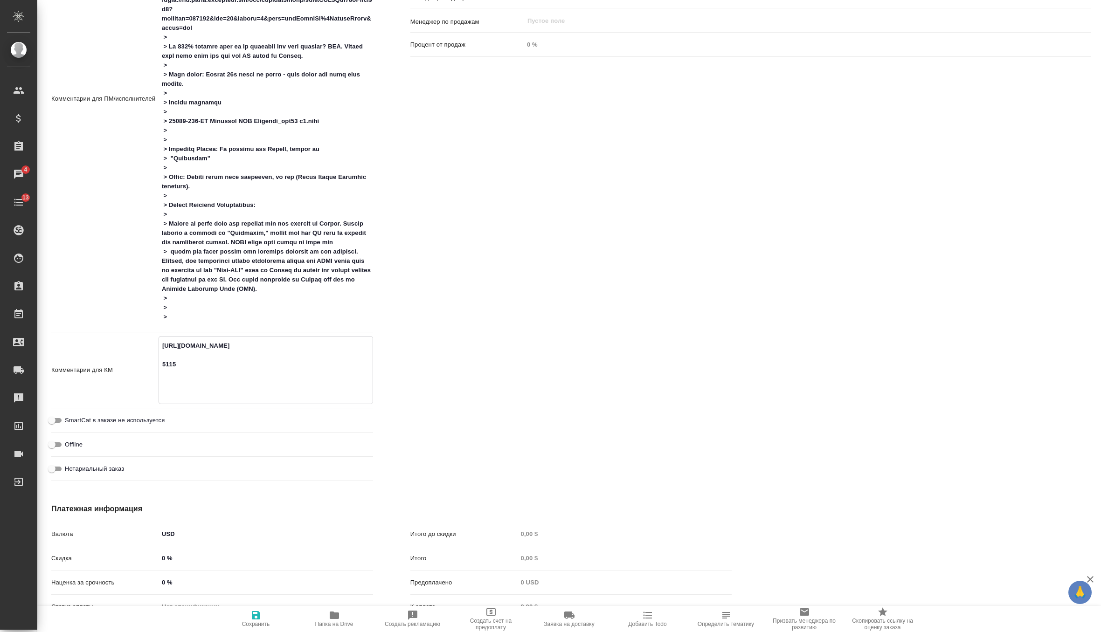
type textarea "https://us.cloud.memsource.com/web/project2/show/isPtIXJ3Bna01kKtToC3h3?workflo…"
type textarea "x"
type textarea "https://us.cloud.memsource.com/web/project2/show/isPtIXJ3Bna01kKtToC3h3?workflo…"
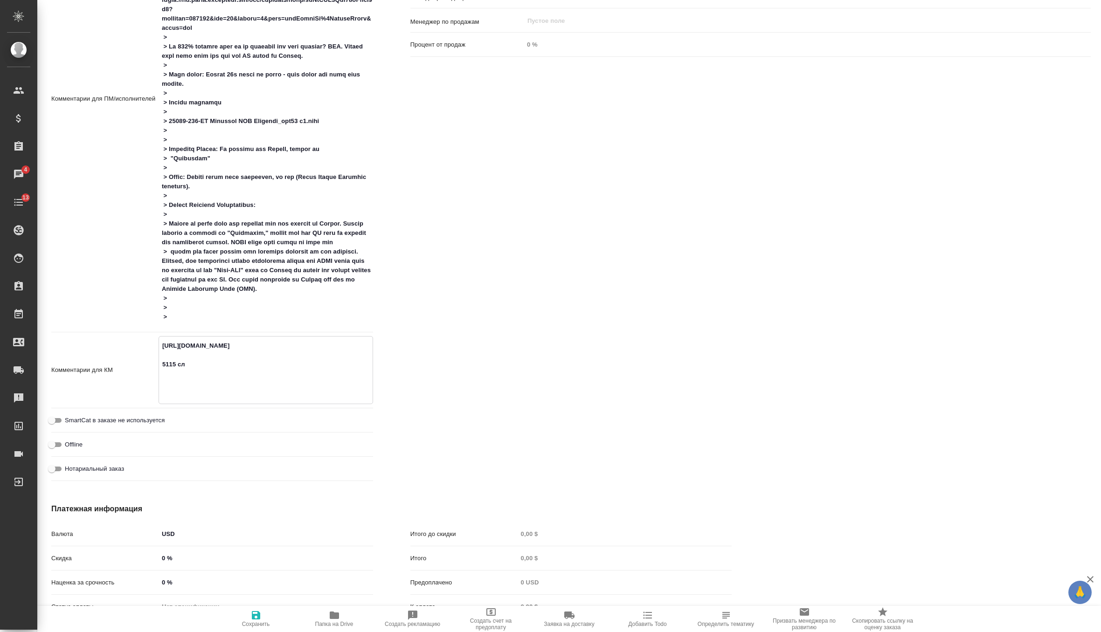
type textarea "x"
type textarea "https://us.cloud.memsource.com/web/project2/show/isPtIXJ3Bna01kKtToC3h3?workflo…"
type textarea "x"
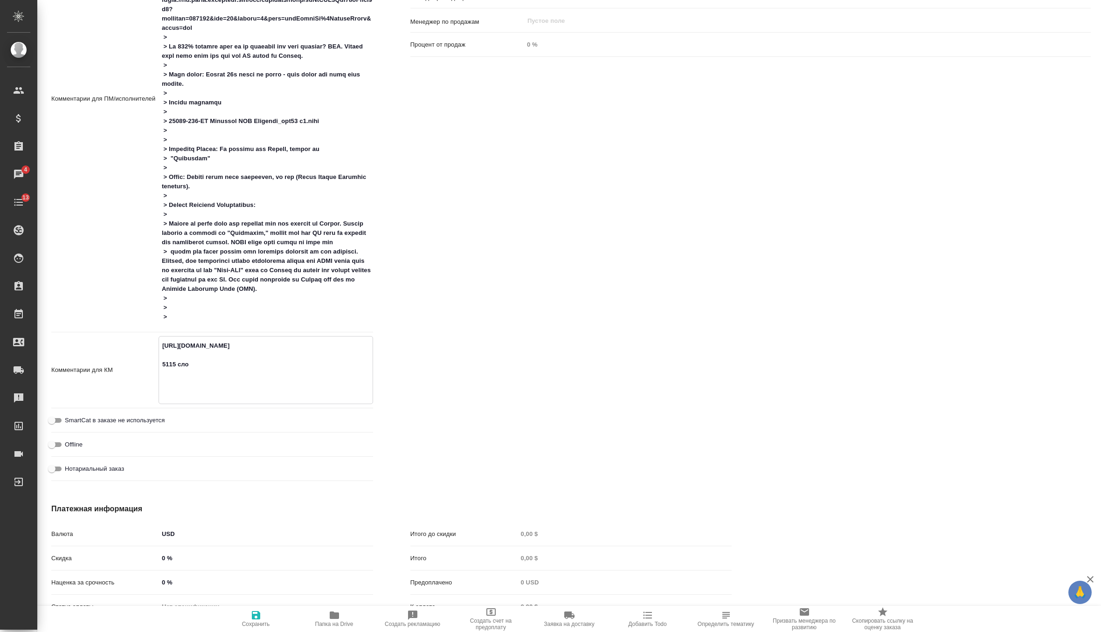
type textarea "x"
type textarea "https://us.cloud.memsource.com/web/project2/show/isPtIXJ3Bna01kKtToC3h3?workflo…"
type textarea "x"
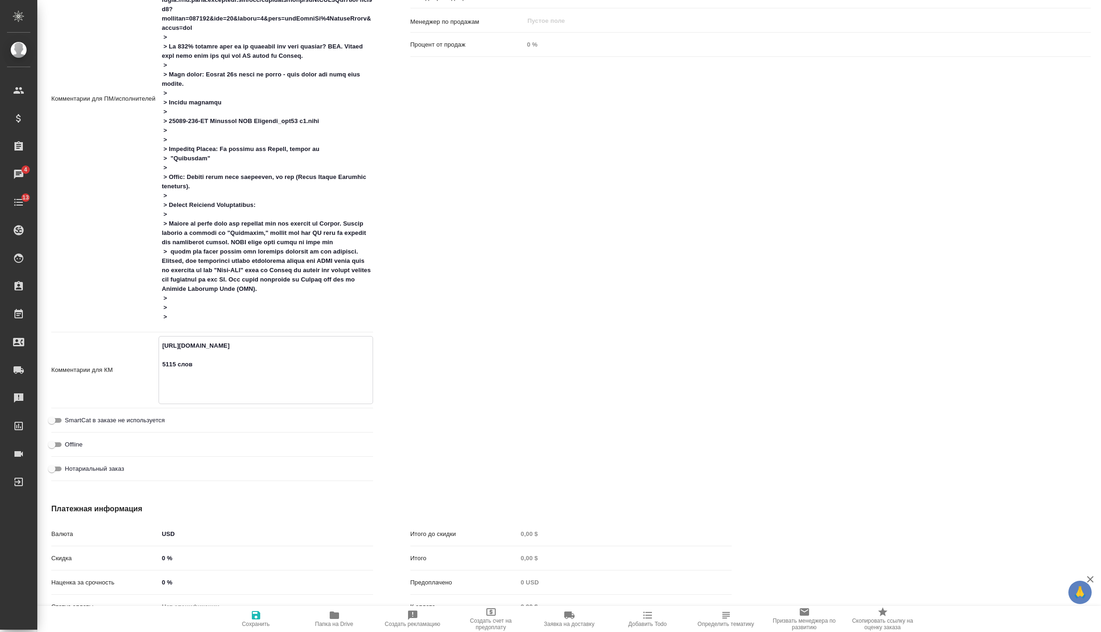
type textarea "x"
type textarea "https://us.cloud.memsource.com/web/project2/show/isPtIXJ3Bna01kKtToC3h3?workflo…"
type textarea "x"
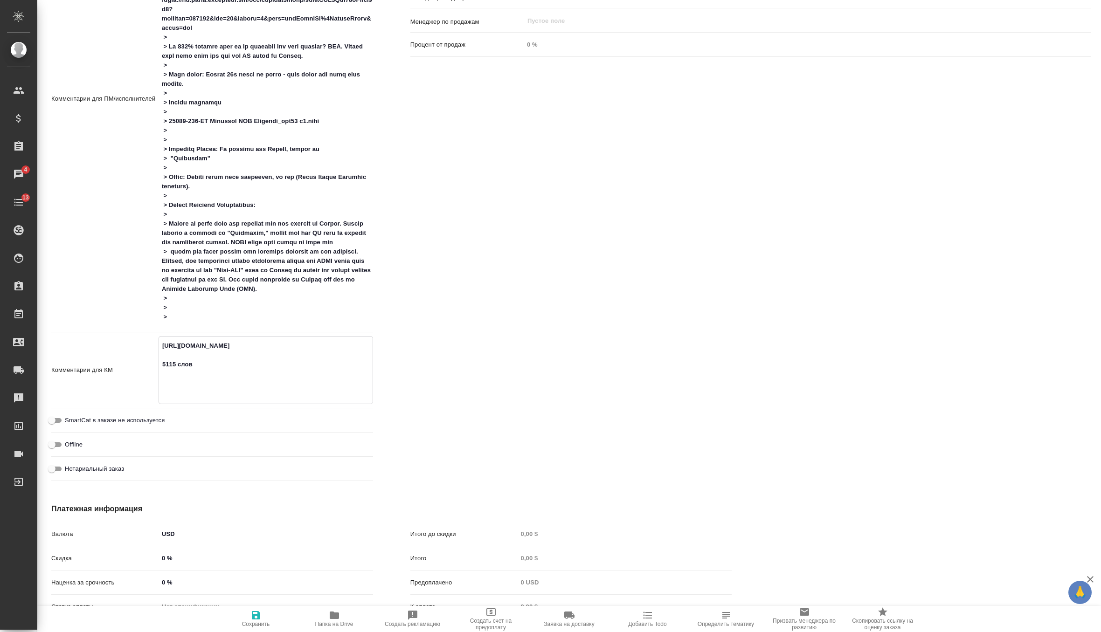
type textarea "https://us.cloud.memsource.com/web/project2/show/isPtIXJ3Bna01kKtToC3h3?workflo…"
type textarea "x"
type textarea "https://us.cloud.memsource.com/web/project2/show/isPtIXJ3Bna01kKtToC3h3?workflo…"
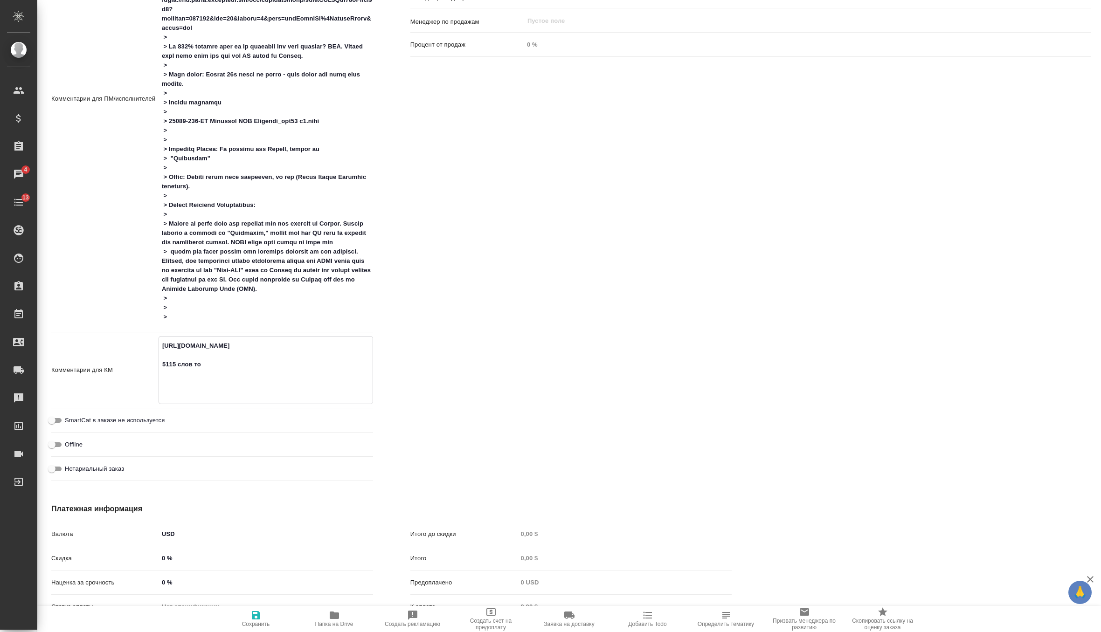
type textarea "x"
type textarea "https://us.cloud.memsource.com/web/project2/show/isPtIXJ3Bna01kKtToC3h3?workflo…"
type textarea "x"
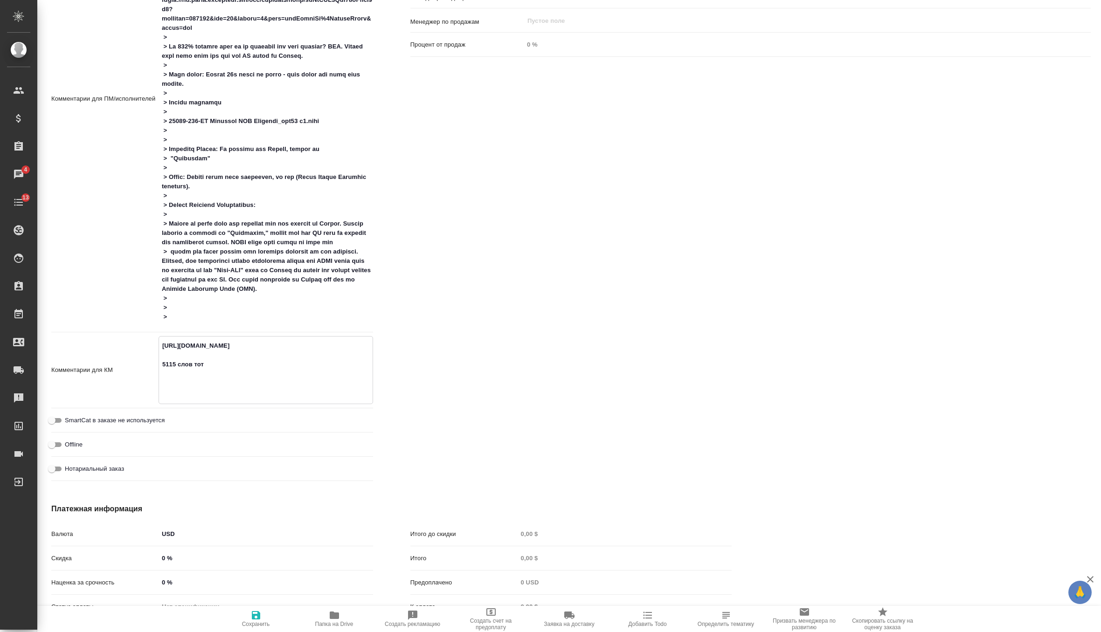
type textarea "x"
type textarea "https://us.cloud.memsource.com/web/project2/show/isPtIXJ3Bna01kKtToC3h3?workflo…"
type textarea "x"
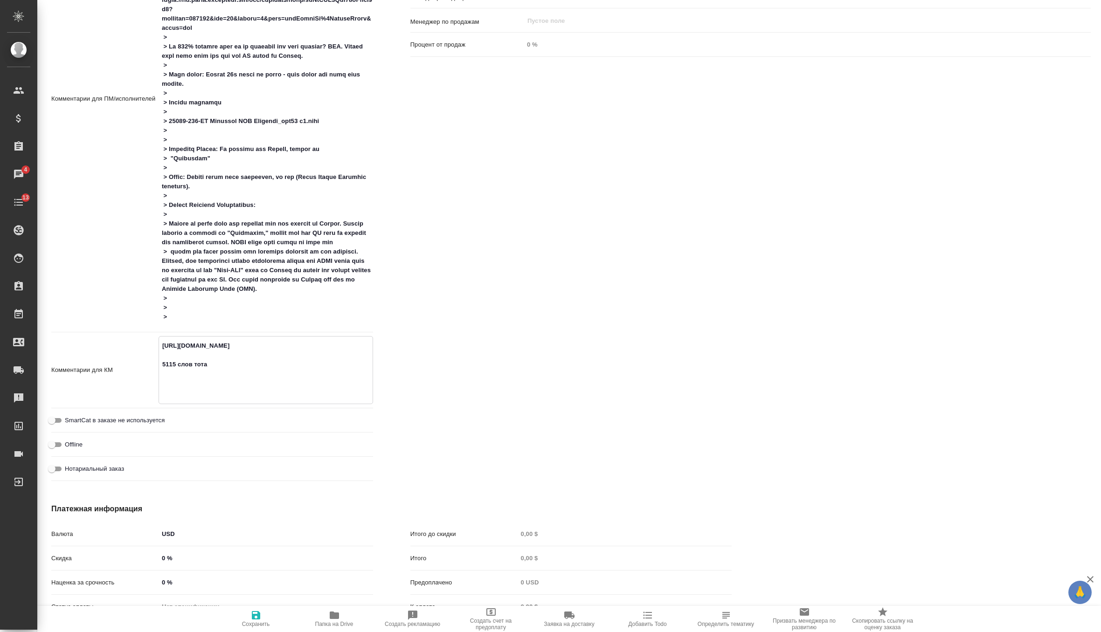
type textarea "x"
type textarea "https://us.cloud.memsource.com/web/project2/show/isPtIXJ3Bna01kKtToC3h3?workflo…"
type textarea "x"
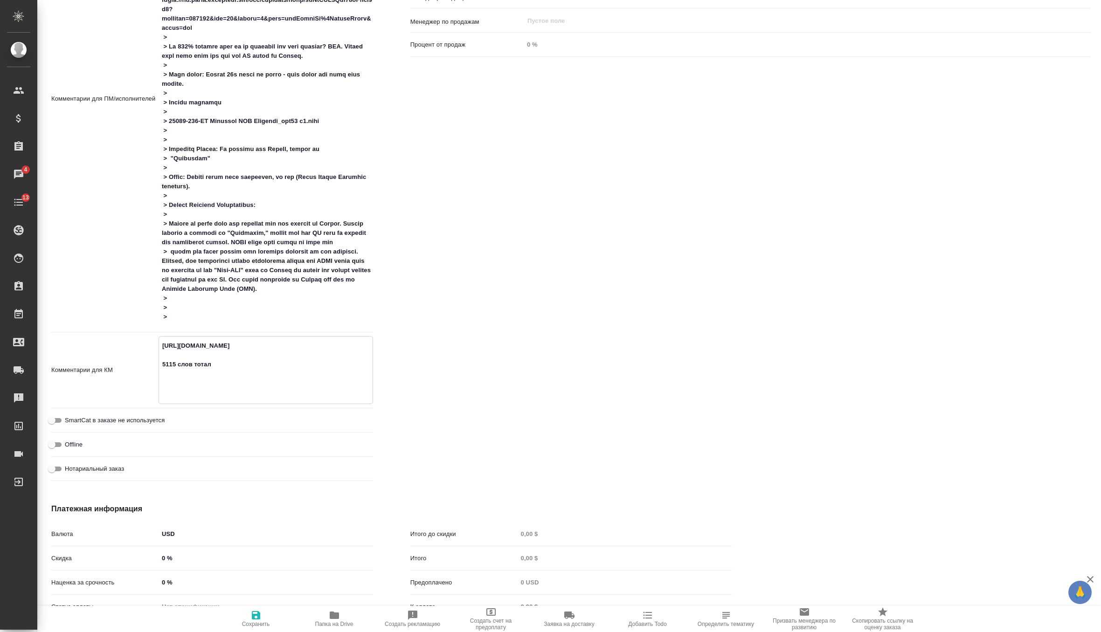
type textarea "https://us.cloud.memsource.com/web/project2/show/isPtIXJ3Bna01kKtToC3h3?workflo…"
type textarea "x"
click at [254, 620] on icon "button" at bounding box center [255, 615] width 11 height 11
type textarea "x"
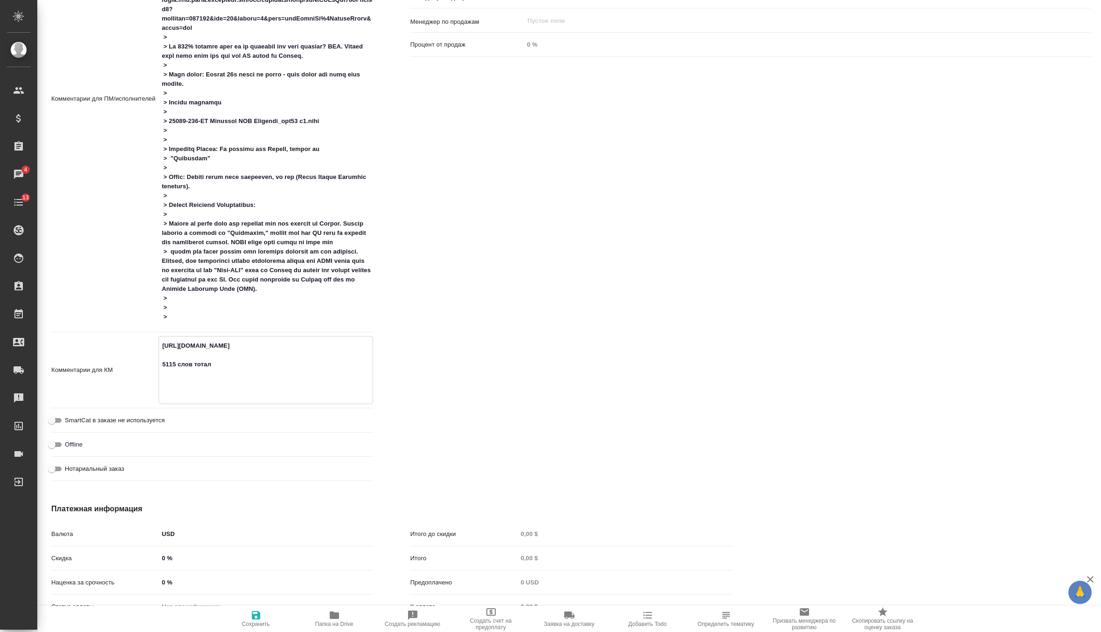
type textarea "x"
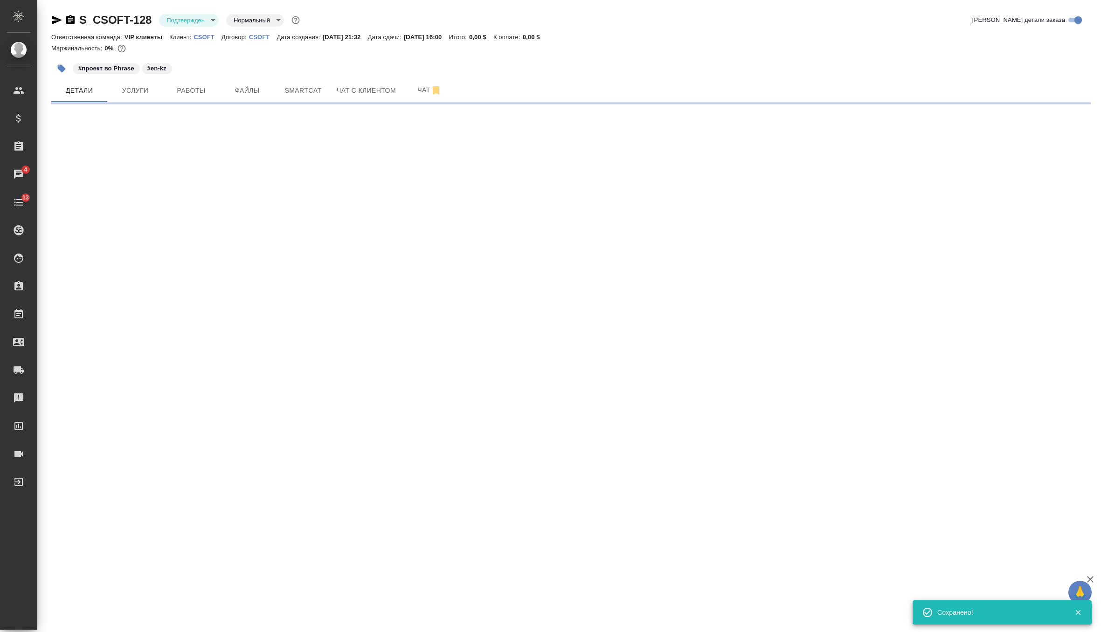
scroll to position [0, 0]
select select "RU"
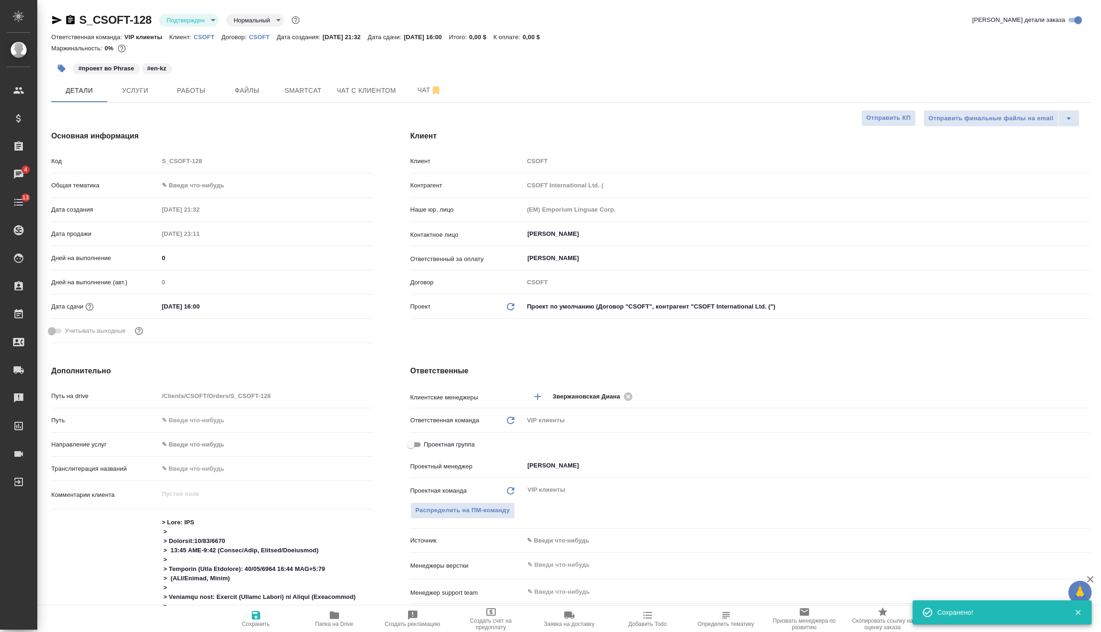
type textarea "x"
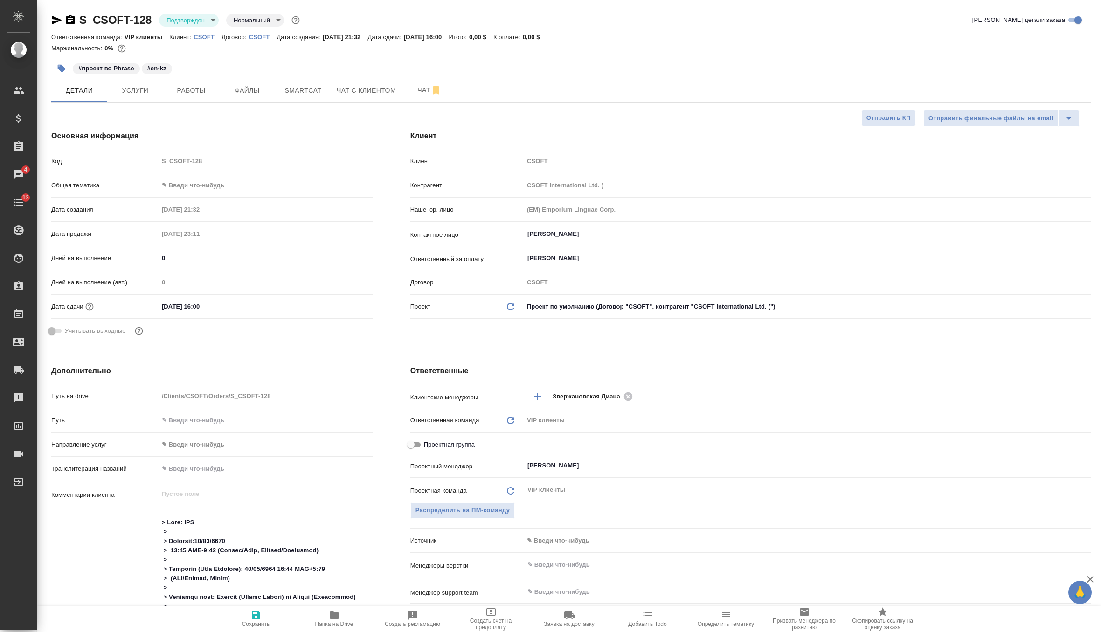
type textarea "x"
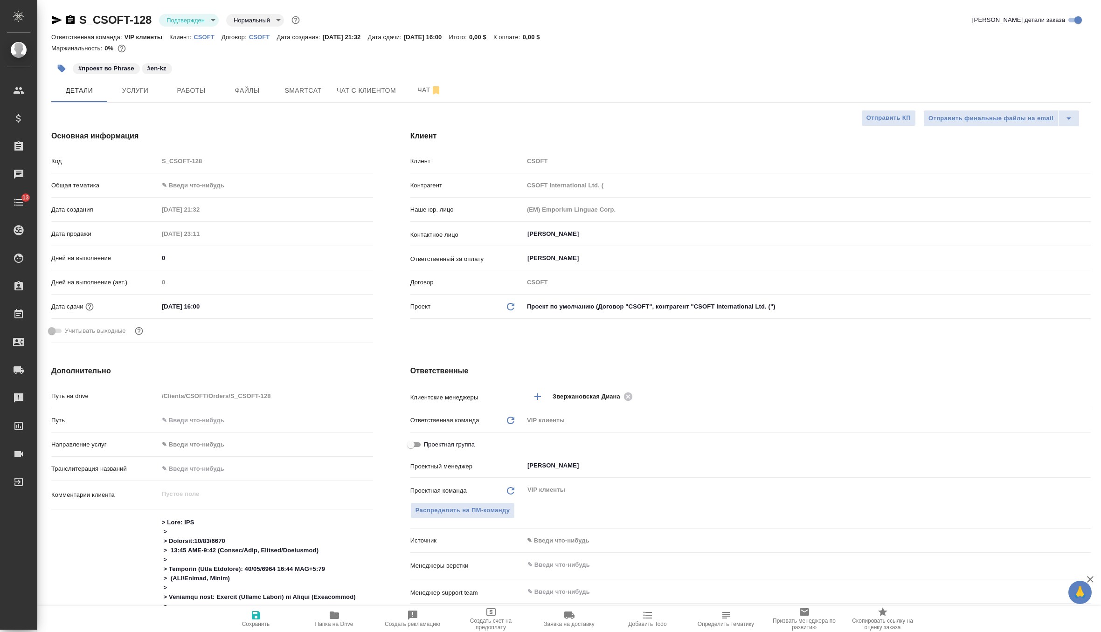
type textarea "x"
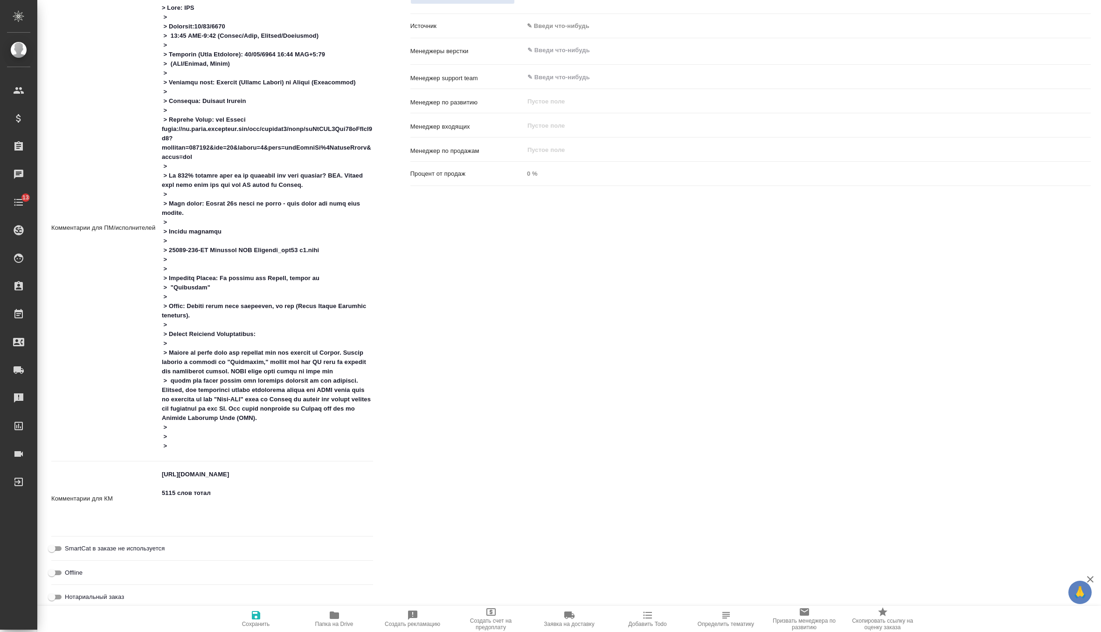
scroll to position [518, 0]
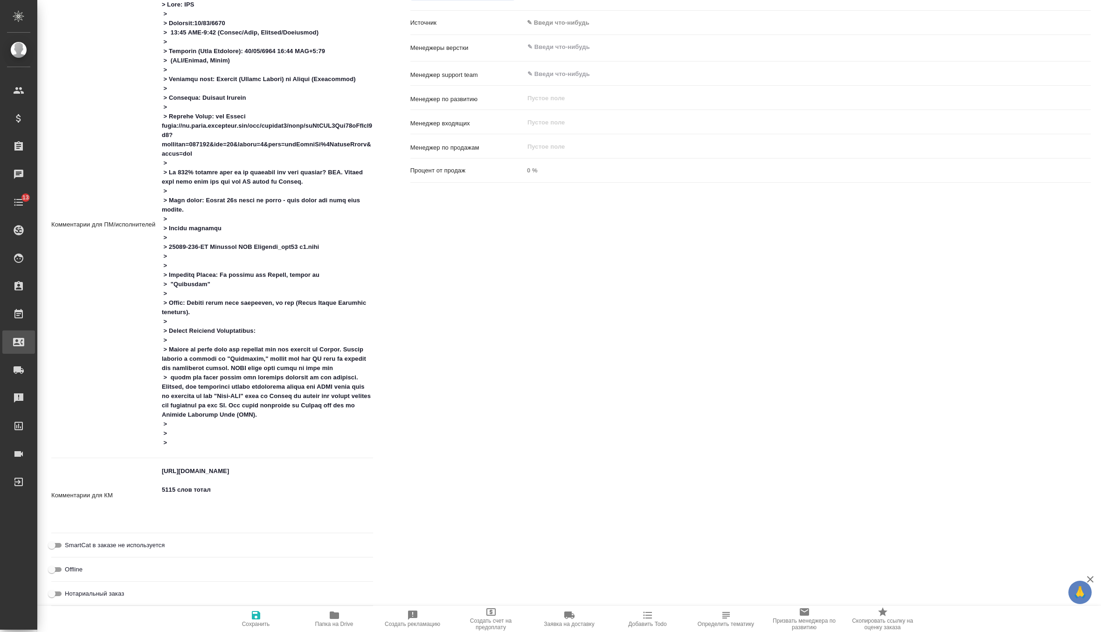
type textarea "x"
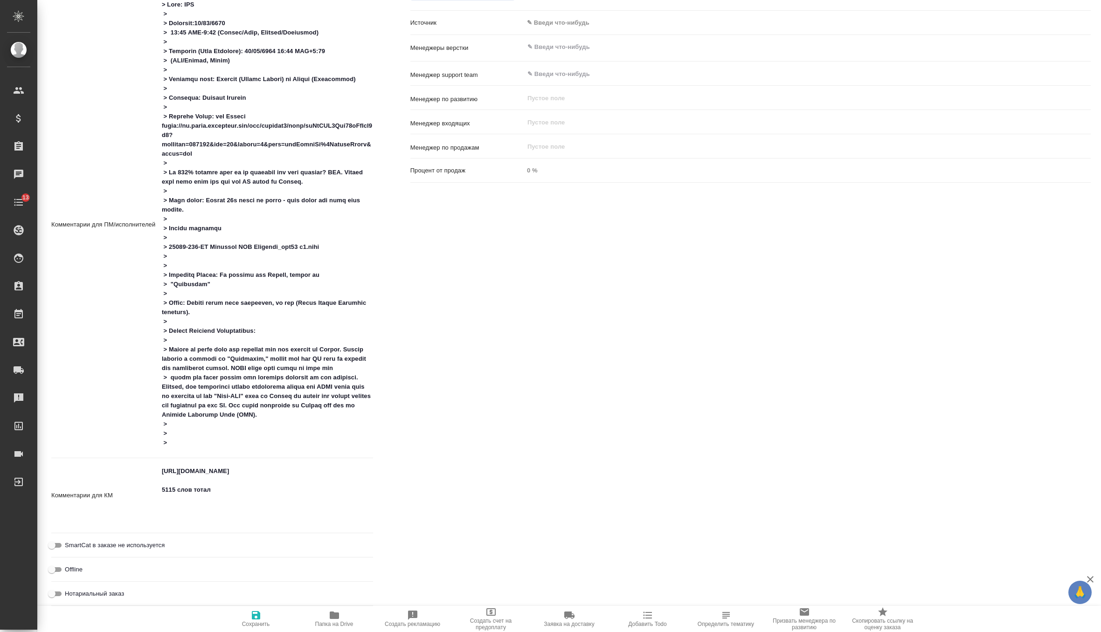
type textarea "x"
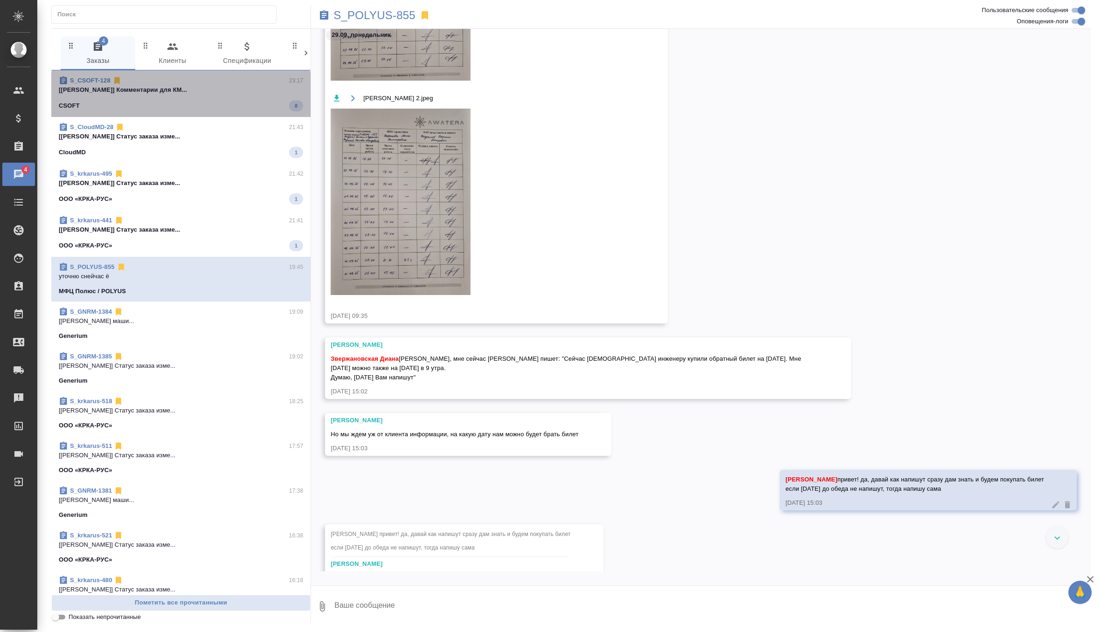
click at [165, 102] on div "CSOFT 8" at bounding box center [181, 105] width 244 height 11
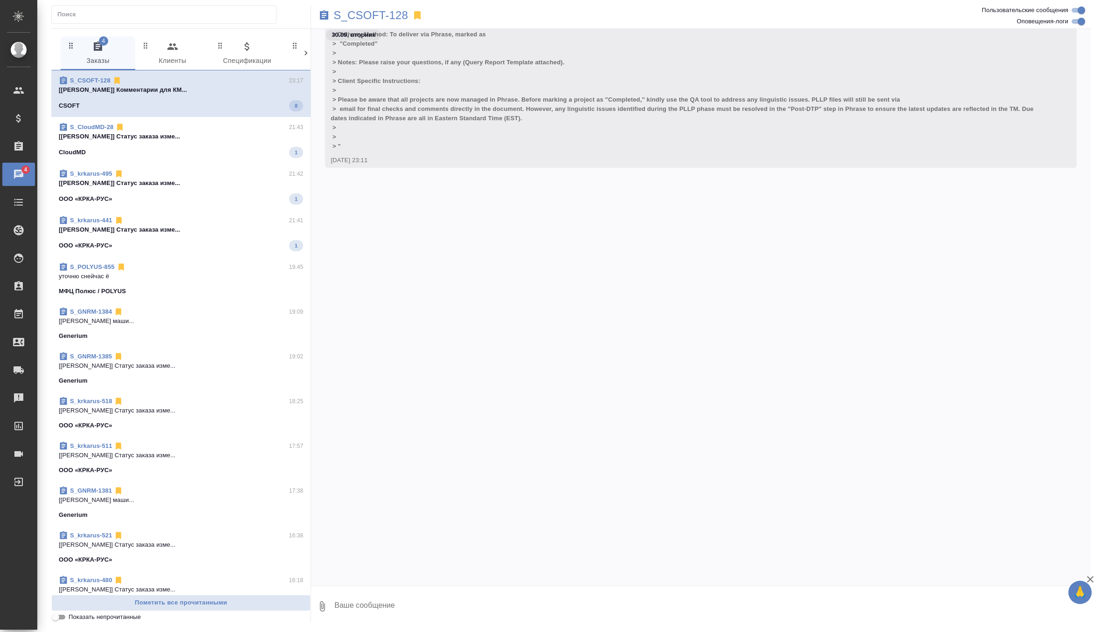
scroll to position [878, 0]
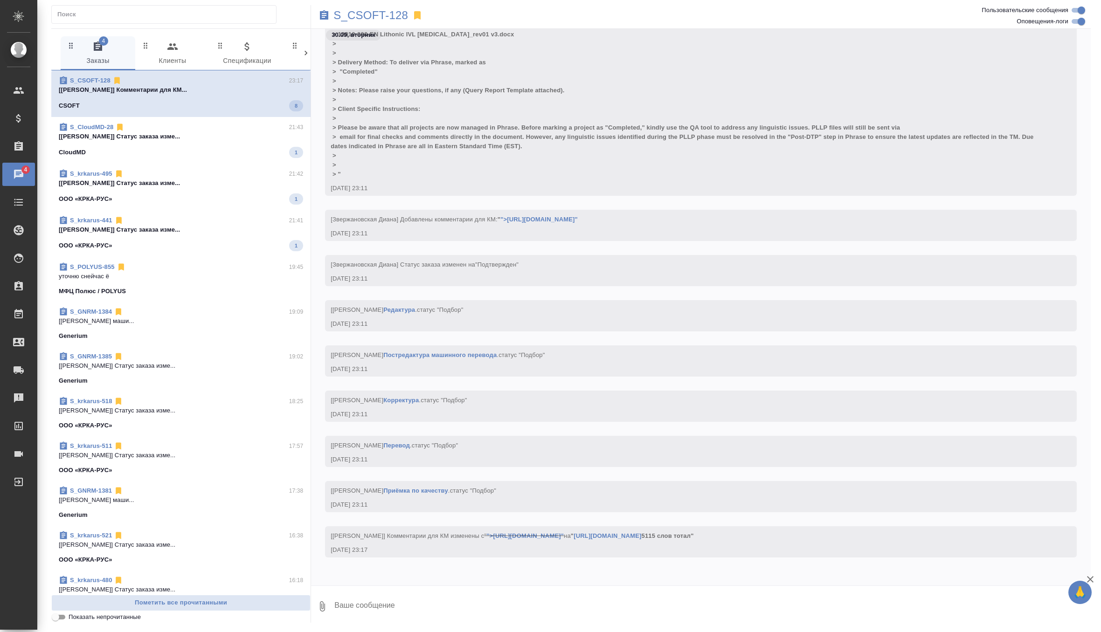
click at [224, 157] on div "CloudMD 1" at bounding box center [181, 152] width 244 height 11
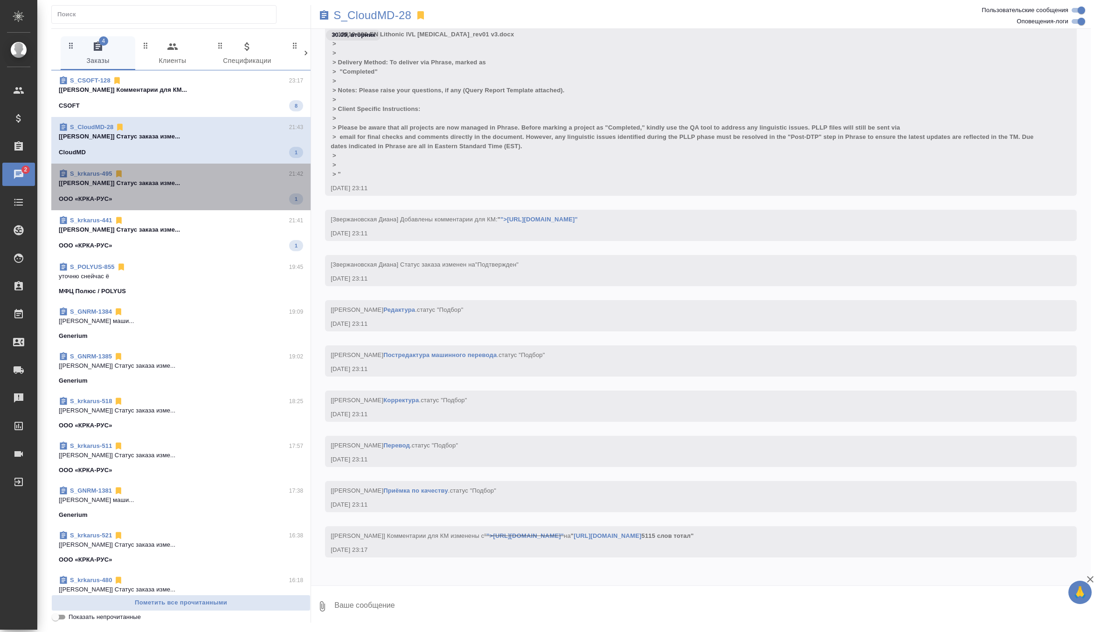
click at [243, 189] on span "S_krkarus-495 21:42 [Звержановская Диана] Статус заказа изме... ООО «КРКА-РУС» 1" at bounding box center [181, 186] width 244 height 35
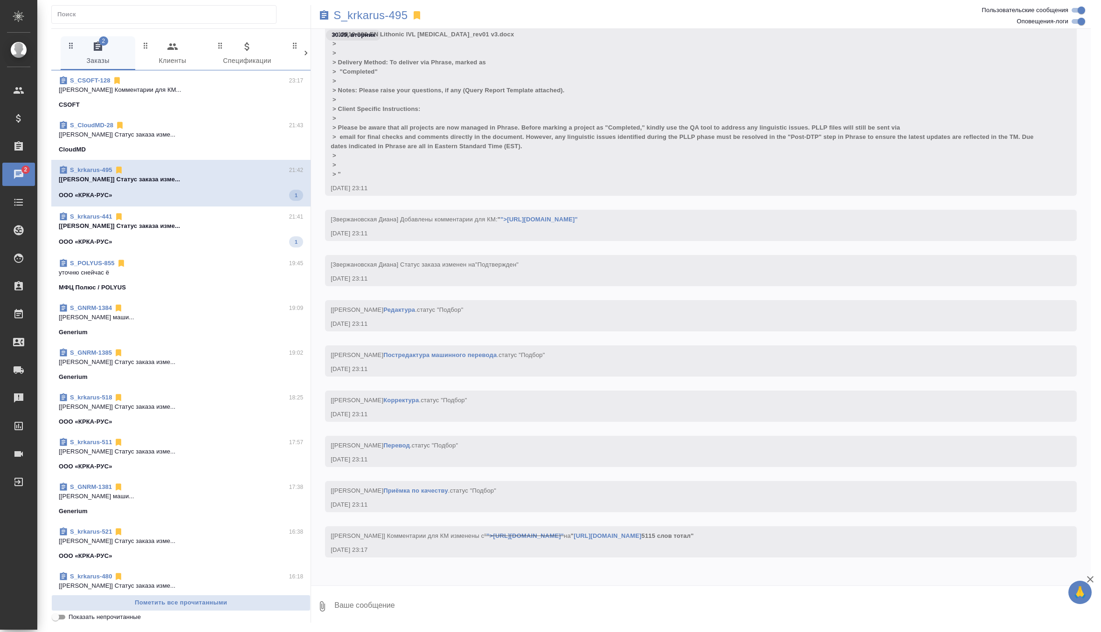
click at [233, 236] on div "ООО «КРКА-РУС» 1" at bounding box center [181, 241] width 244 height 11
